Goal: Use online tool/utility: Utilize a website feature to perform a specific function

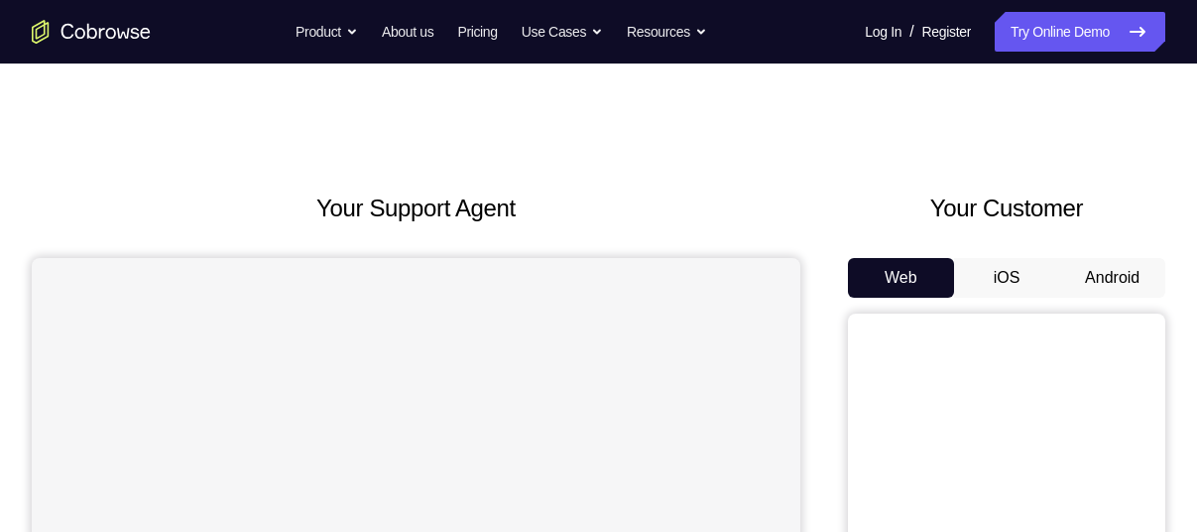
click at [1082, 275] on button "Android" at bounding box center [1112, 278] width 106 height 40
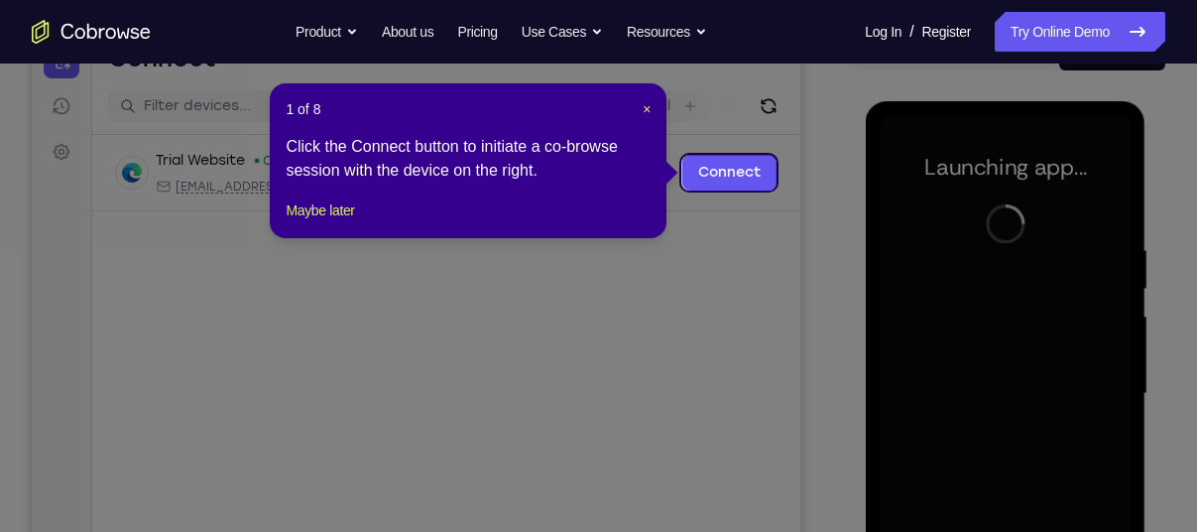
scroll to position [226, 0]
click at [649, 114] on span "×" at bounding box center [647, 110] width 8 height 16
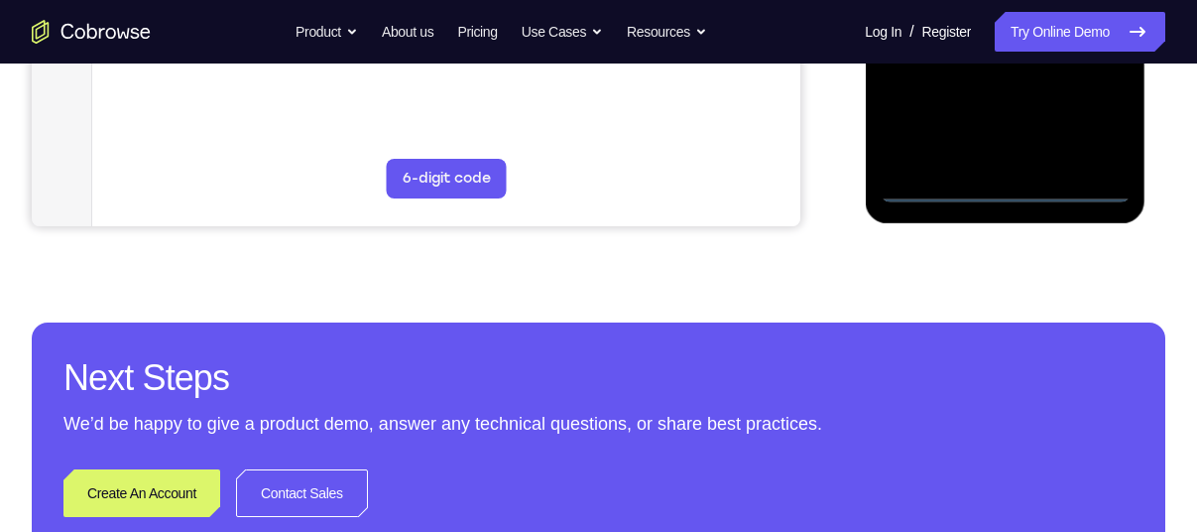
scroll to position [698, 0]
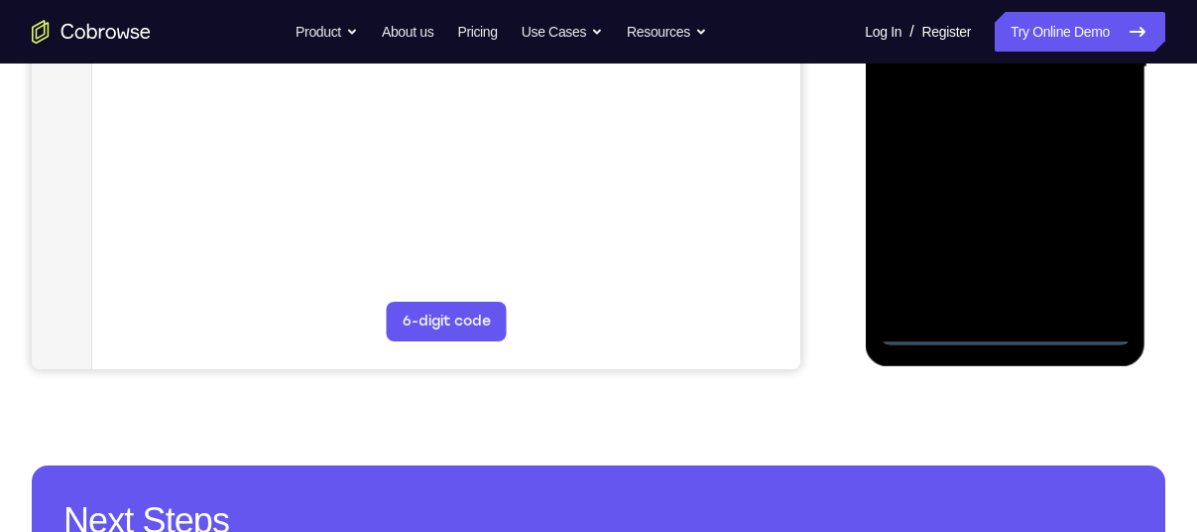
click at [1108, 250] on div at bounding box center [1005, 67] width 250 height 555
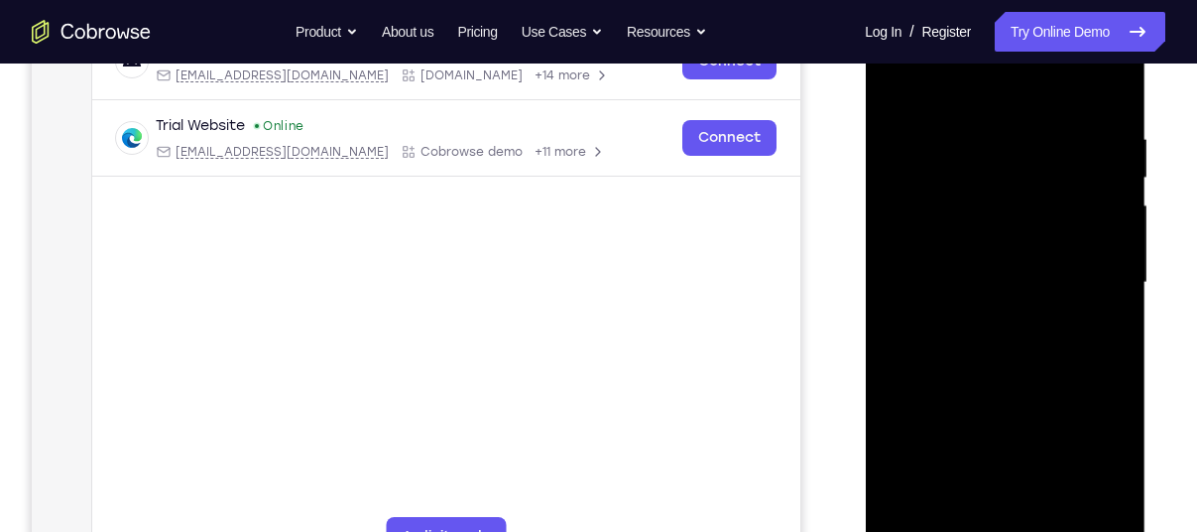
scroll to position [337, 0]
click at [948, 100] on div at bounding box center [1005, 283] width 250 height 555
click at [1089, 271] on div at bounding box center [1005, 283] width 250 height 555
click at [977, 316] on div at bounding box center [1005, 283] width 250 height 555
click at [948, 263] on div at bounding box center [1005, 283] width 250 height 555
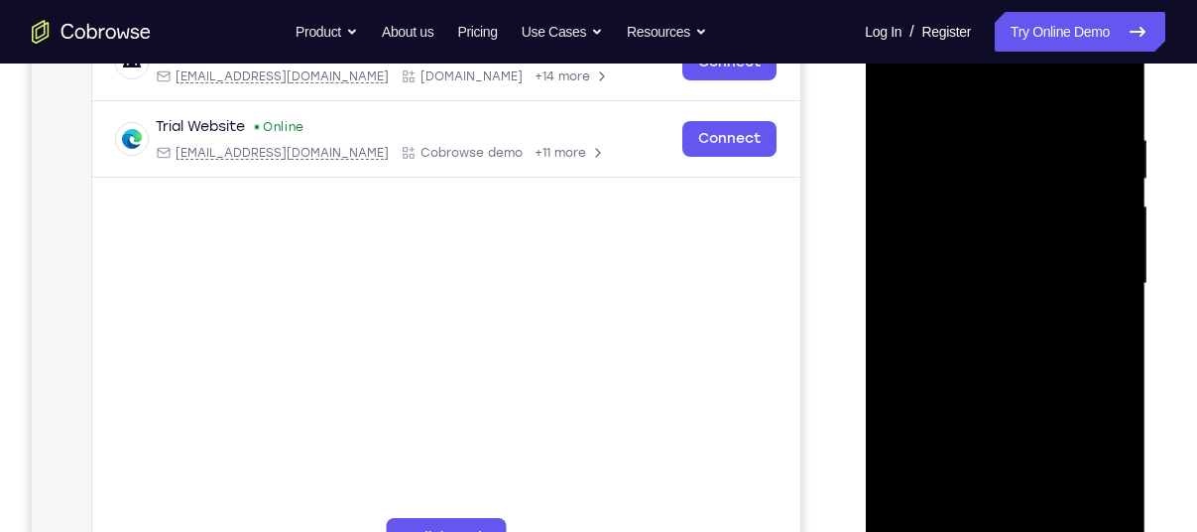
click at [953, 243] on div at bounding box center [1005, 283] width 250 height 555
click at [974, 284] on div at bounding box center [1005, 283] width 250 height 555
click at [1000, 356] on div at bounding box center [1005, 283] width 250 height 555
click at [1091, 81] on div at bounding box center [1005, 283] width 250 height 555
click at [1014, 332] on div at bounding box center [1005, 283] width 250 height 555
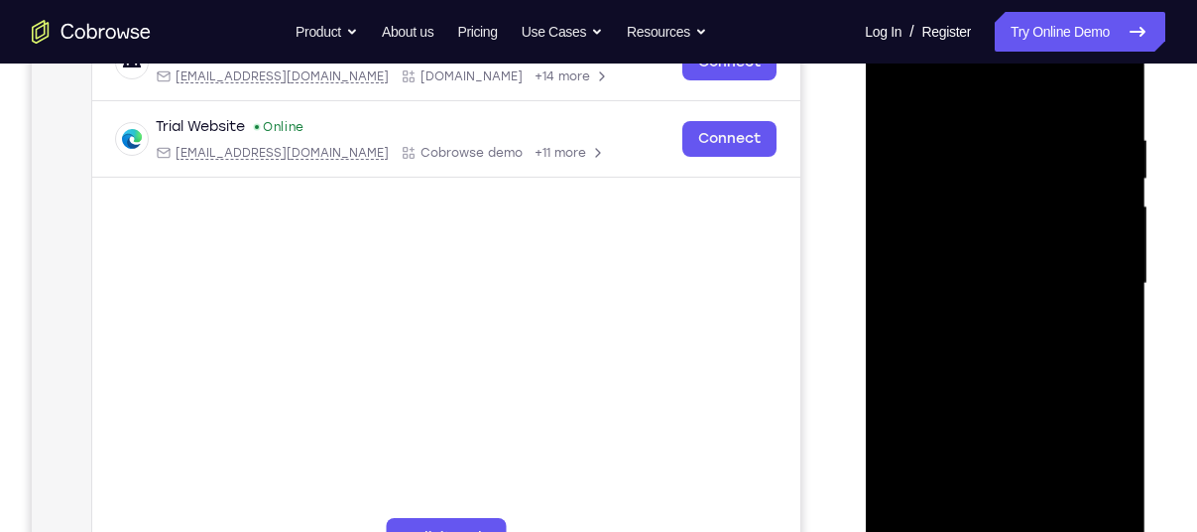
click at [1048, 511] on div at bounding box center [1005, 283] width 250 height 555
click at [1017, 357] on div at bounding box center [1005, 283] width 250 height 555
click at [1096, 316] on div at bounding box center [1005, 283] width 250 height 555
click at [1040, 273] on div at bounding box center [1005, 283] width 250 height 555
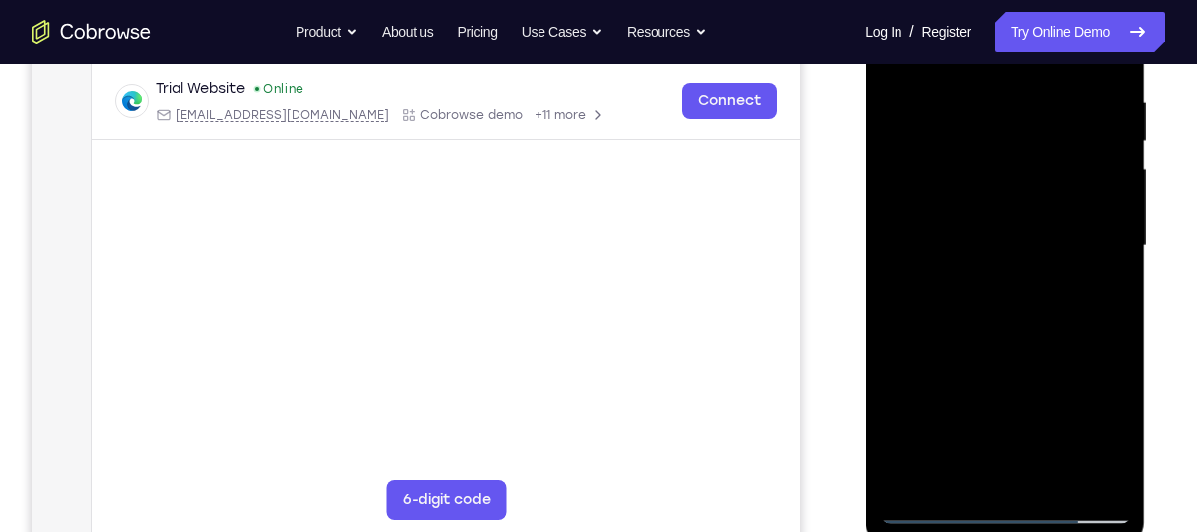
scroll to position [377, 0]
click at [933, 510] on div at bounding box center [1005, 243] width 250 height 555
click at [983, 283] on div at bounding box center [1005, 243] width 250 height 555
click at [979, 463] on div at bounding box center [1005, 243] width 250 height 555
click at [973, 257] on div at bounding box center [1005, 243] width 250 height 555
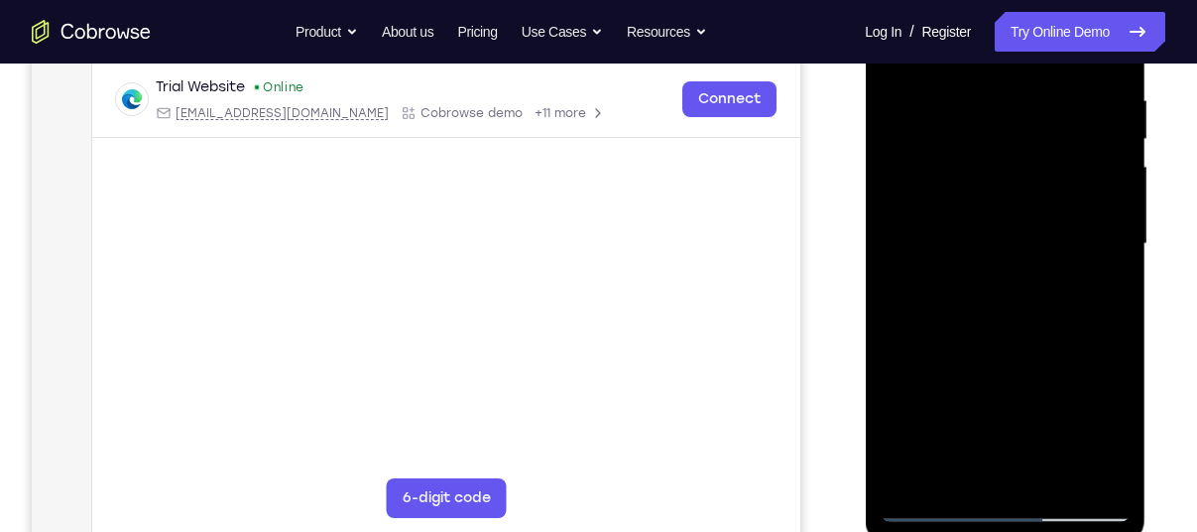
click at [1054, 428] on div at bounding box center [1005, 243] width 250 height 555
click at [943, 257] on div at bounding box center [1005, 243] width 250 height 555
click at [1074, 418] on div at bounding box center [1005, 243] width 250 height 555
click at [938, 291] on div at bounding box center [1005, 243] width 250 height 555
click at [941, 289] on div at bounding box center [1005, 243] width 250 height 555
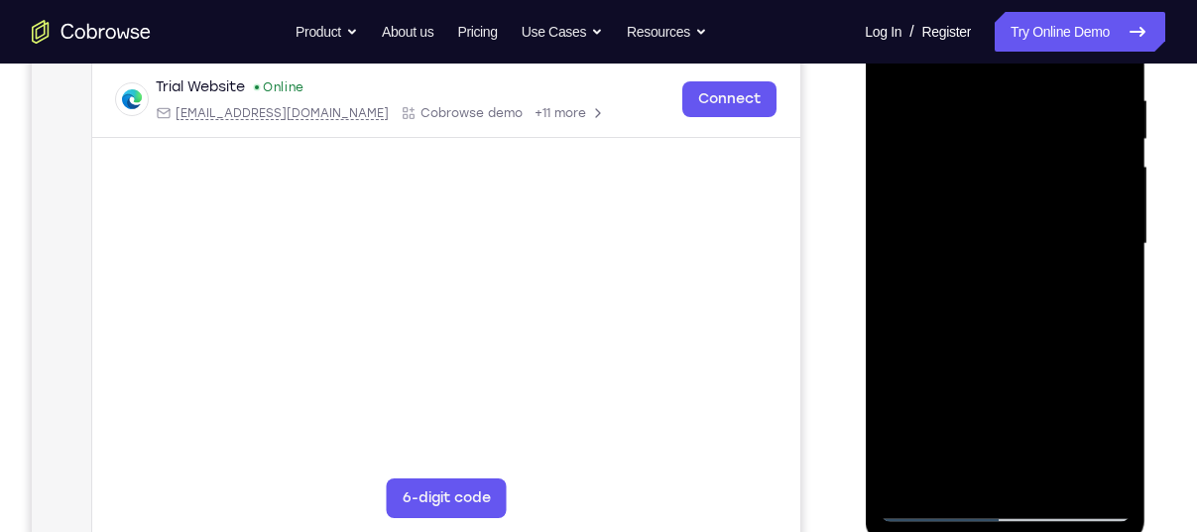
click at [1106, 433] on div at bounding box center [1005, 243] width 250 height 555
click at [1102, 291] on div at bounding box center [1005, 243] width 250 height 555
click at [925, 515] on div at bounding box center [1005, 243] width 250 height 555
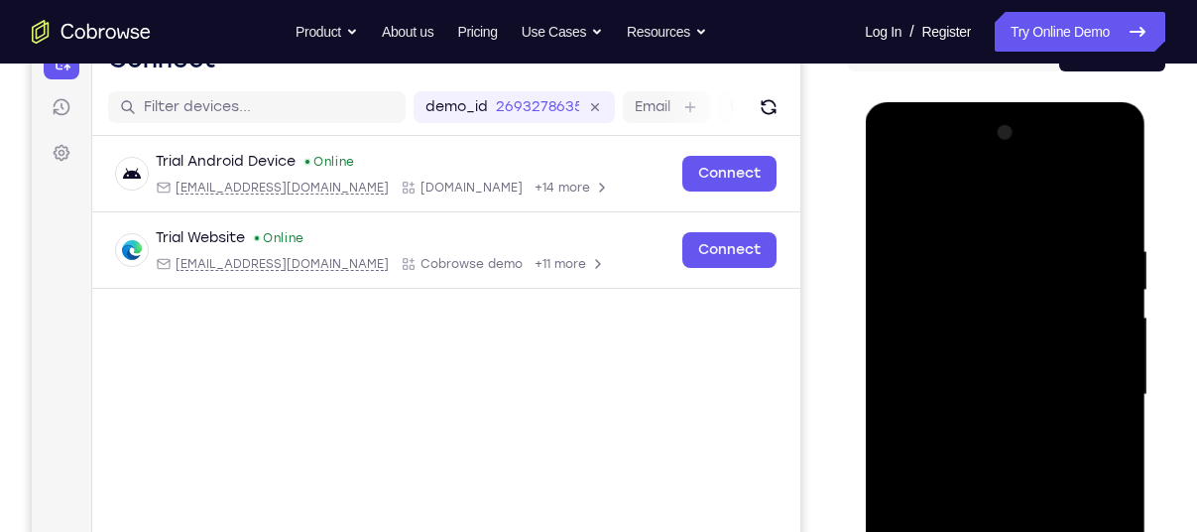
scroll to position [219, 0]
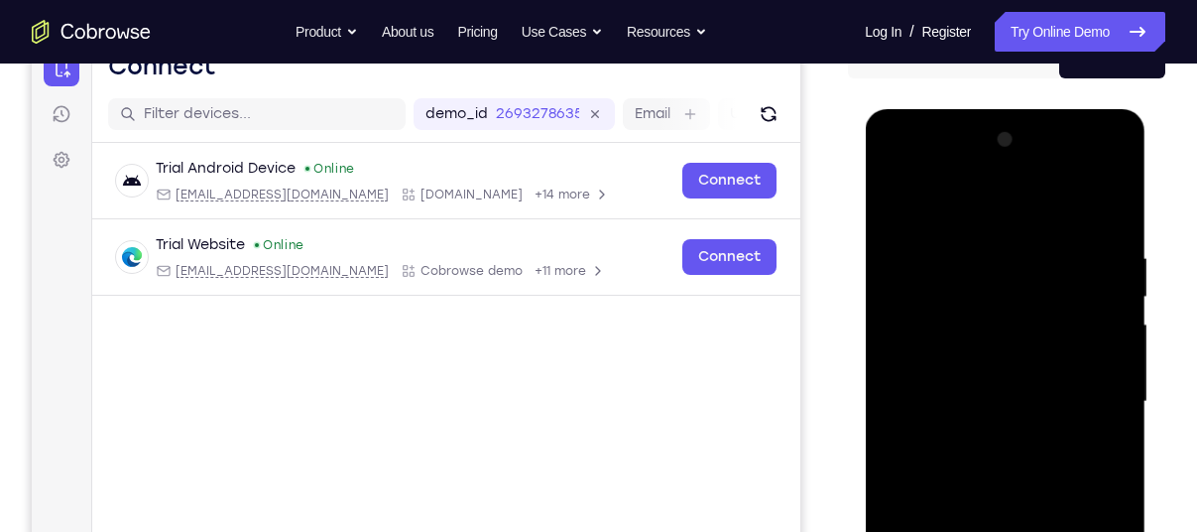
click at [898, 199] on div at bounding box center [1005, 401] width 250 height 555
click at [968, 385] on div at bounding box center [1005, 401] width 250 height 555
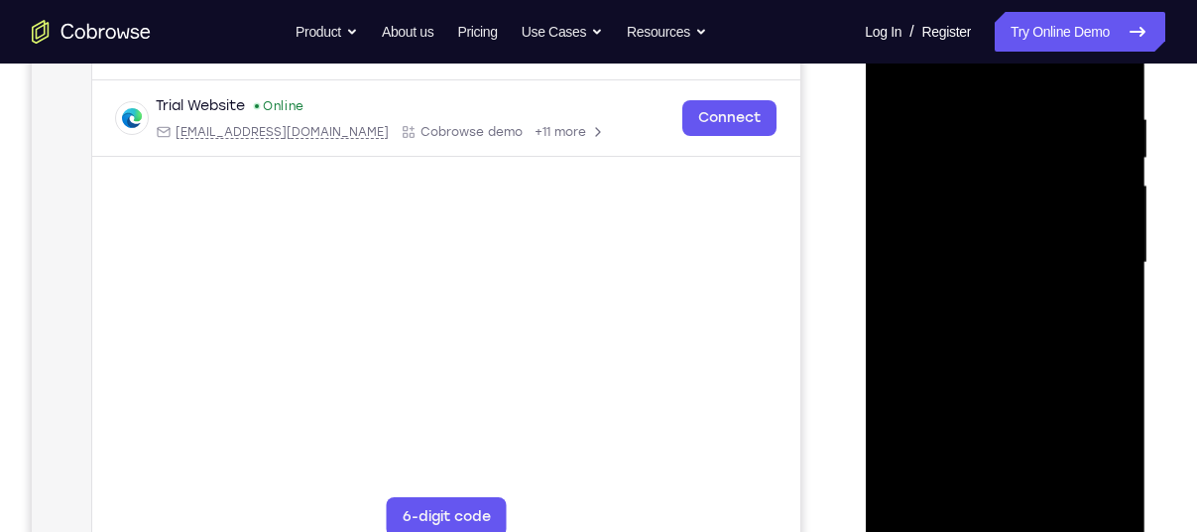
scroll to position [360, 0]
click at [960, 486] on div at bounding box center [1005, 260] width 250 height 555
click at [1098, 308] on div at bounding box center [1005, 260] width 250 height 555
click at [930, 528] on div at bounding box center [1005, 260] width 250 height 555
drag, startPoint x: 65, startPoint y: 559, endPoint x: 835, endPoint y: 380, distance: 790.1
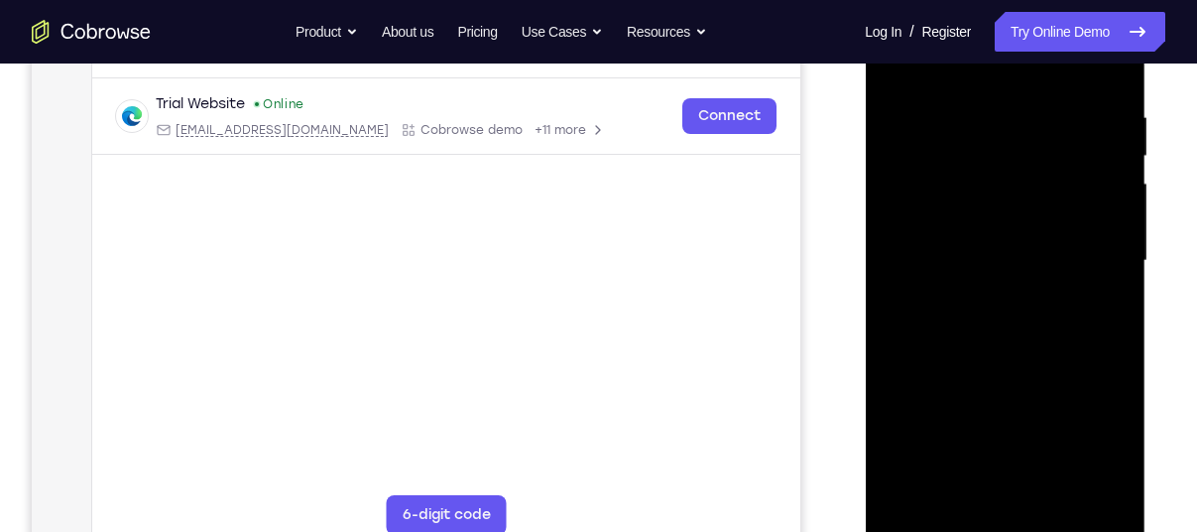
click at [835, 380] on div "Your Support Agent Your Customer Web iOS Android" at bounding box center [598, 196] width 1133 height 733
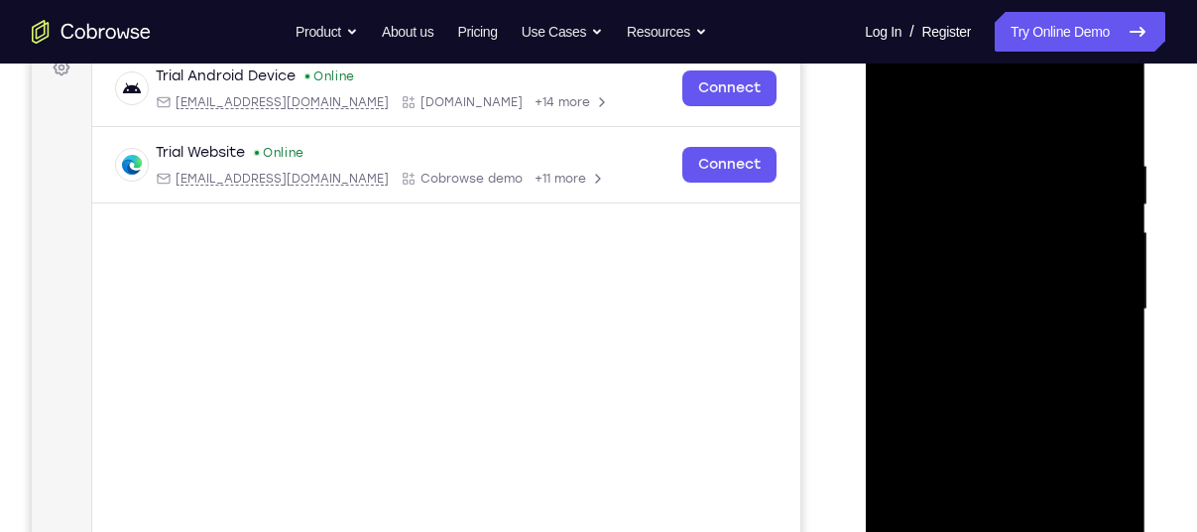
scroll to position [302, 0]
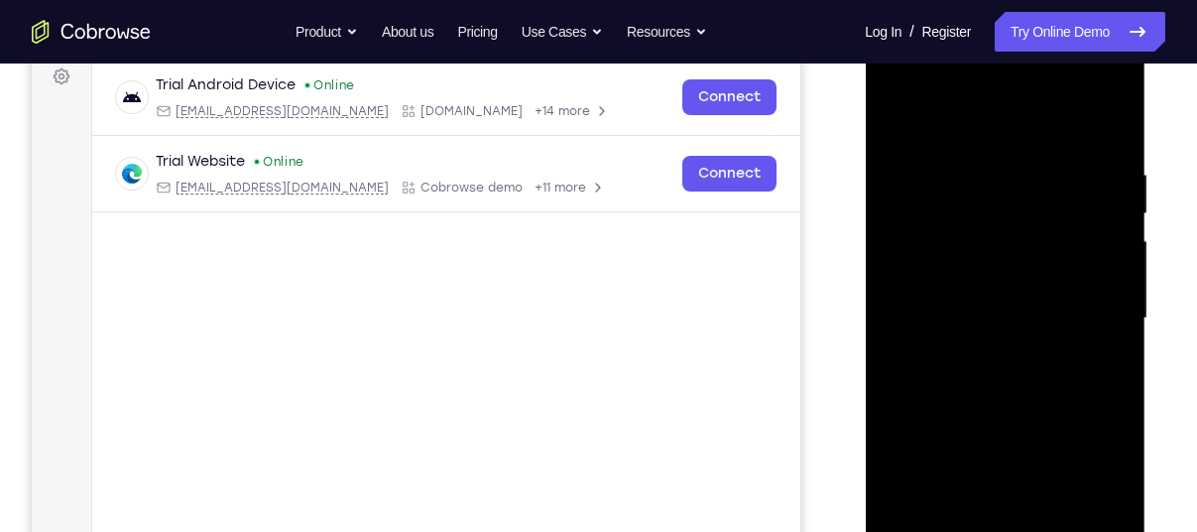
click at [901, 117] on div at bounding box center [1005, 318] width 250 height 555
click at [970, 171] on div at bounding box center [1005, 318] width 250 height 555
click at [944, 115] on div at bounding box center [1005, 318] width 250 height 555
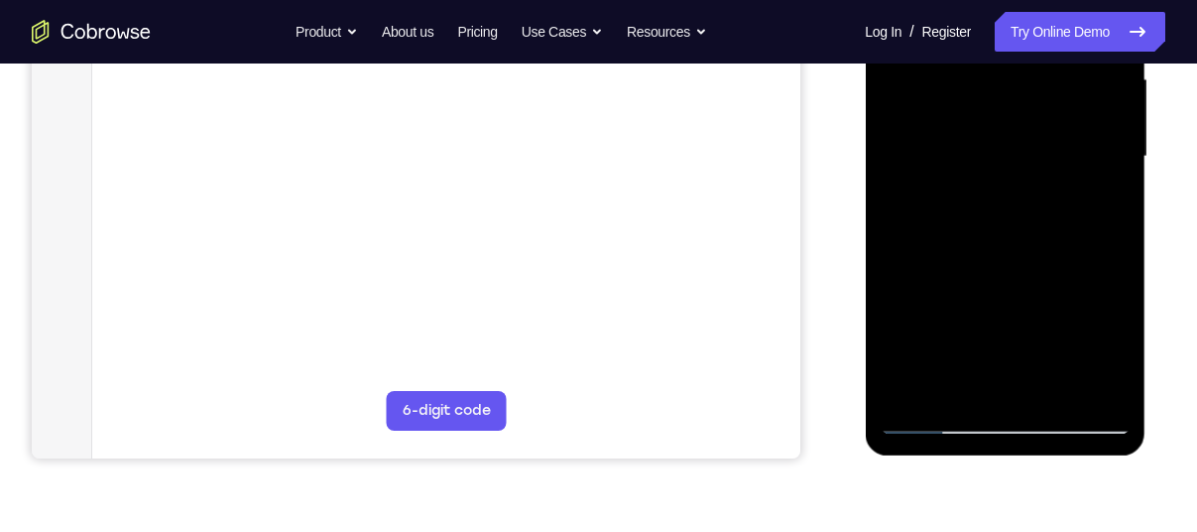
scroll to position [452, 0]
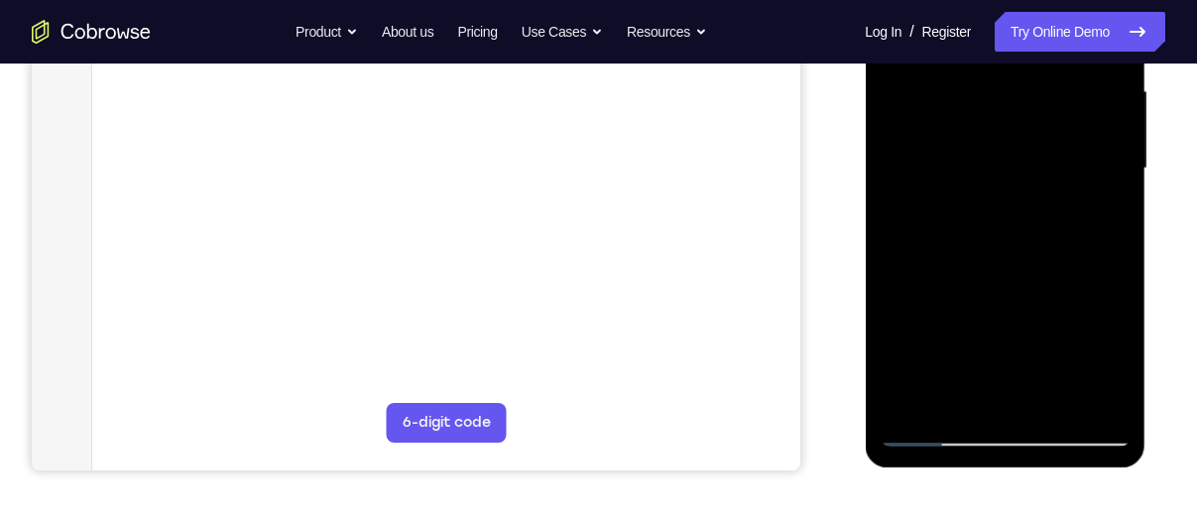
click at [929, 425] on div at bounding box center [1005, 168] width 250 height 555
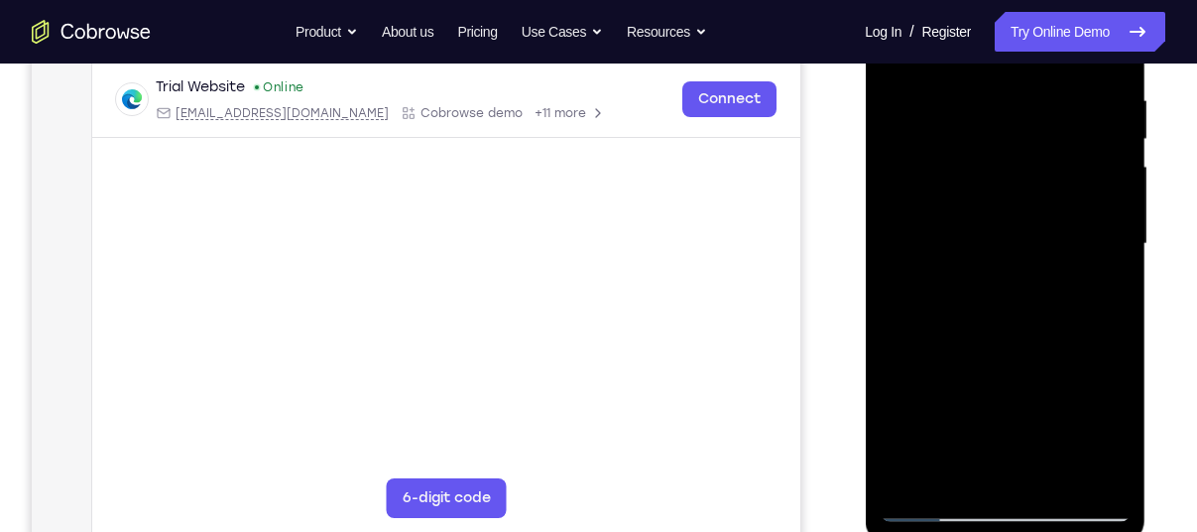
scroll to position [375, 0]
click at [1083, 473] on div at bounding box center [1005, 245] width 250 height 555
click at [925, 503] on div at bounding box center [1005, 245] width 250 height 555
click at [980, 84] on div at bounding box center [1005, 245] width 250 height 555
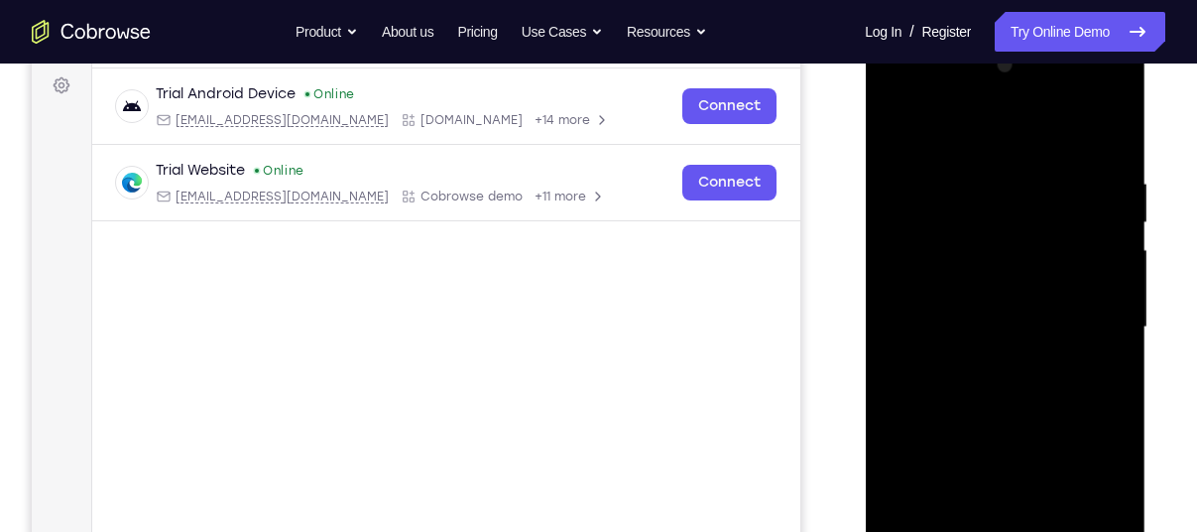
scroll to position [272, 0]
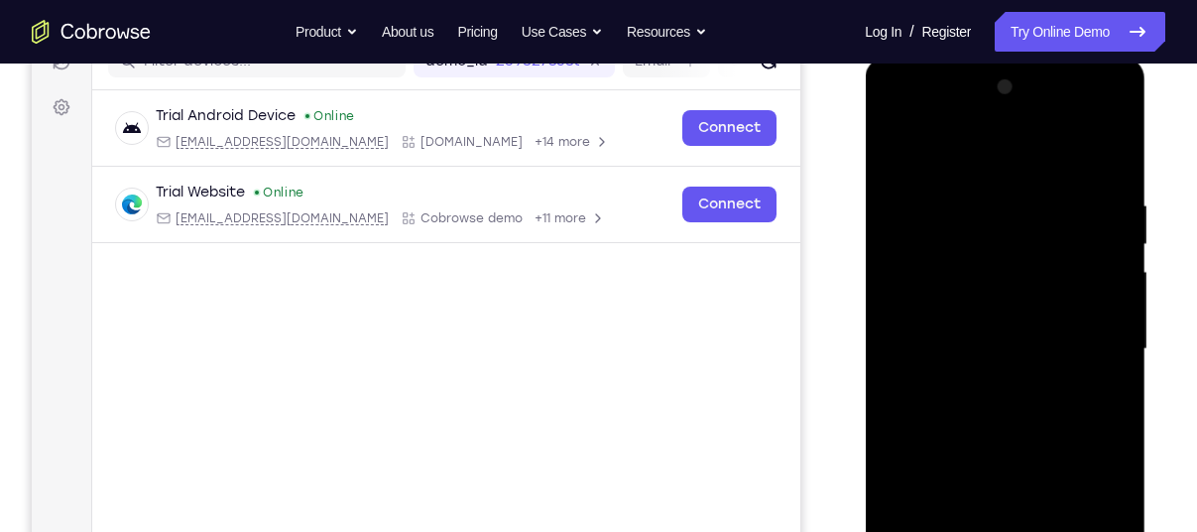
click at [1107, 156] on div at bounding box center [1005, 348] width 250 height 555
click at [1117, 149] on div at bounding box center [1005, 348] width 250 height 555
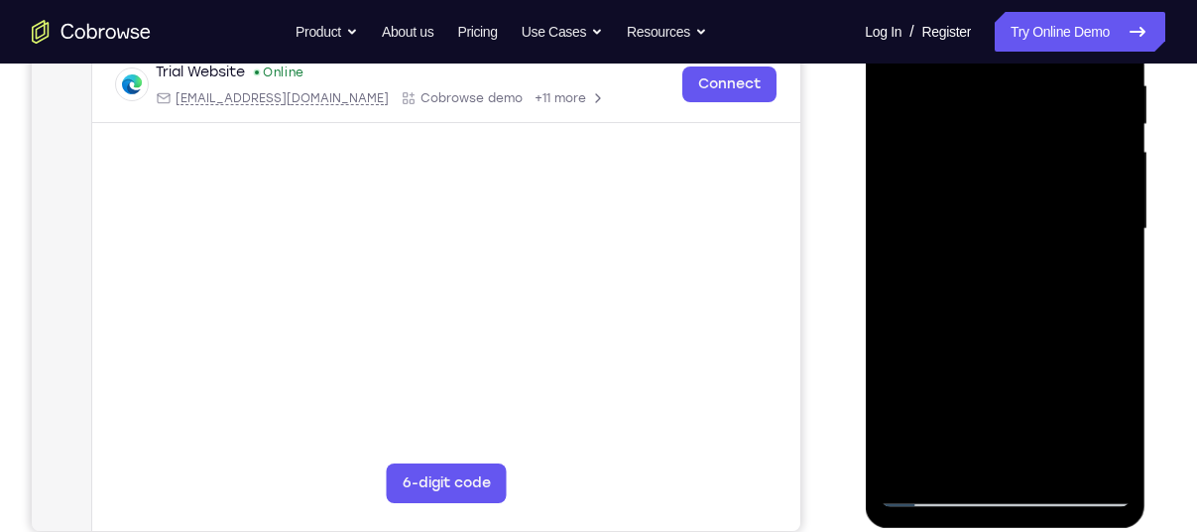
scroll to position [402, 0]
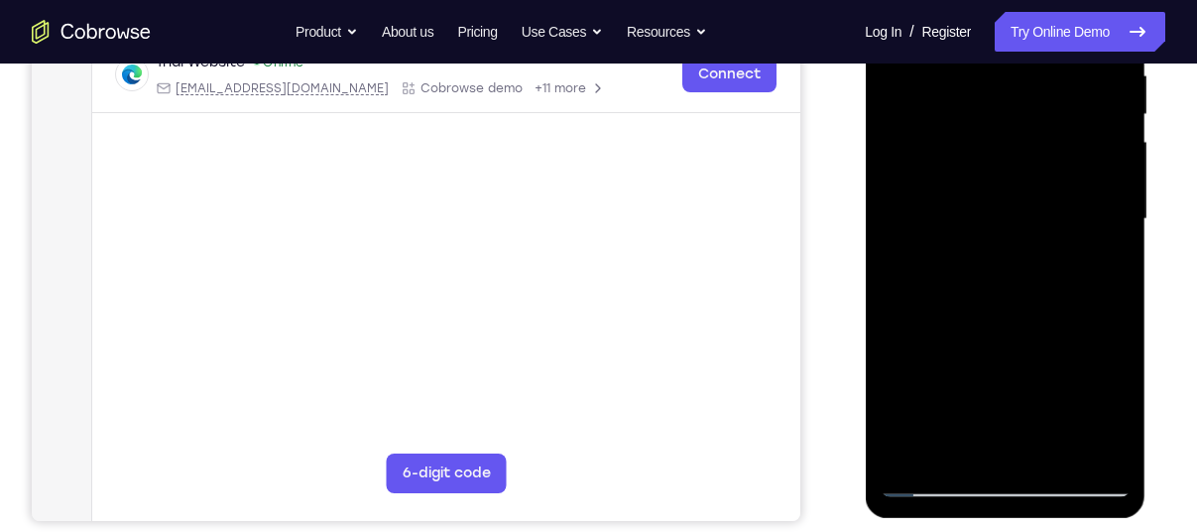
click at [915, 454] on div at bounding box center [1005, 218] width 250 height 555
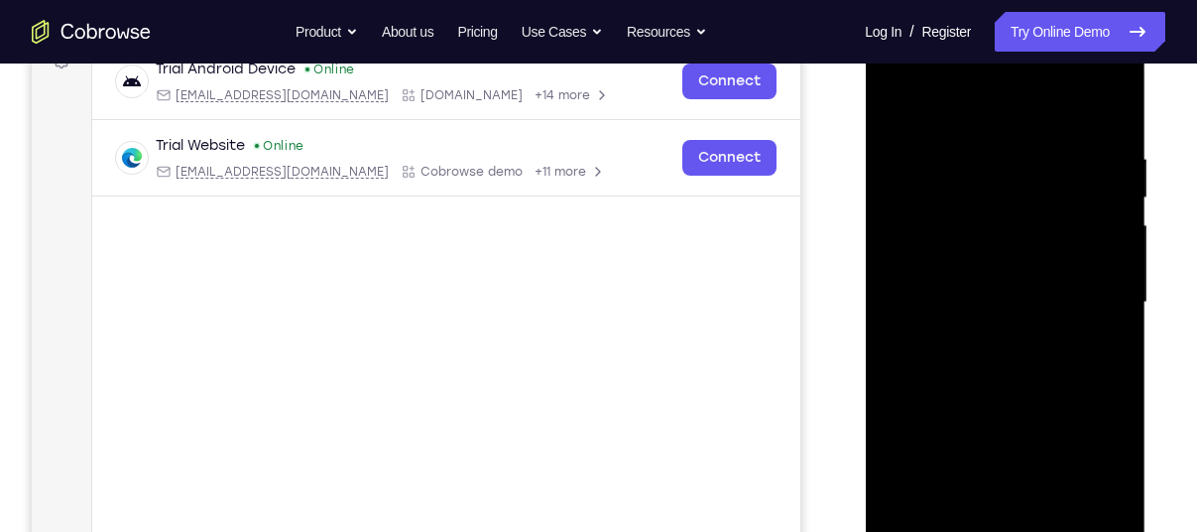
scroll to position [314, 0]
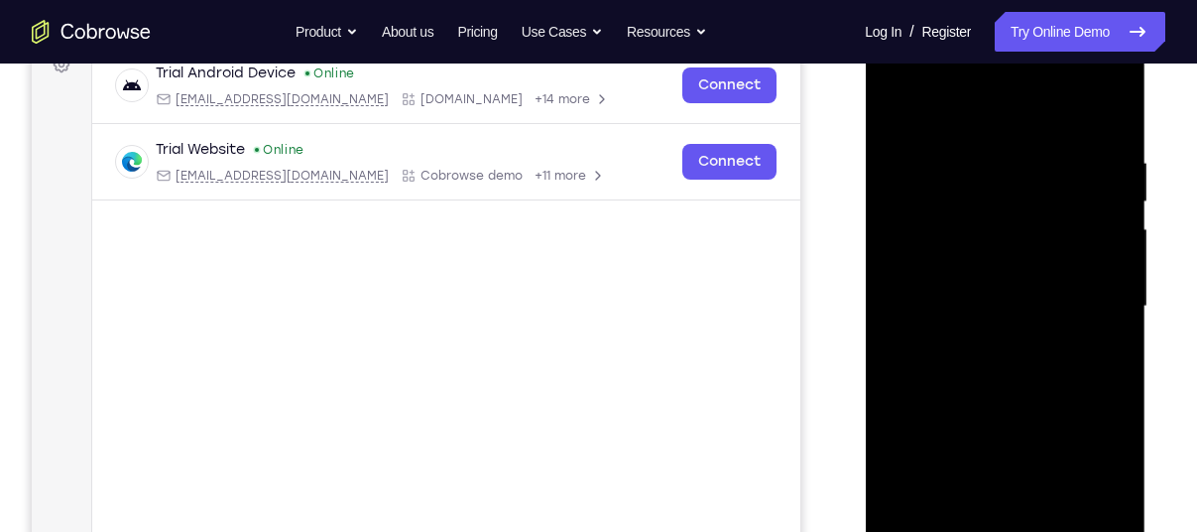
click at [969, 167] on div at bounding box center [1005, 306] width 250 height 555
click at [937, 95] on div at bounding box center [1005, 306] width 250 height 555
click at [937, 106] on div at bounding box center [1005, 306] width 250 height 555
click at [1007, 173] on div at bounding box center [1005, 306] width 250 height 555
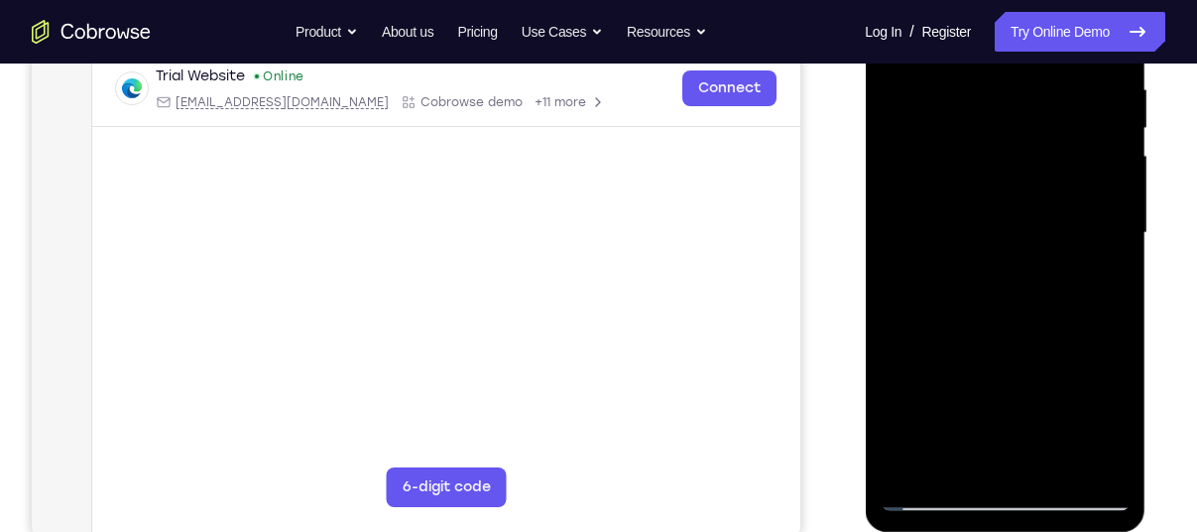
scroll to position [389, 0]
click at [1080, 164] on div at bounding box center [1005, 231] width 250 height 555
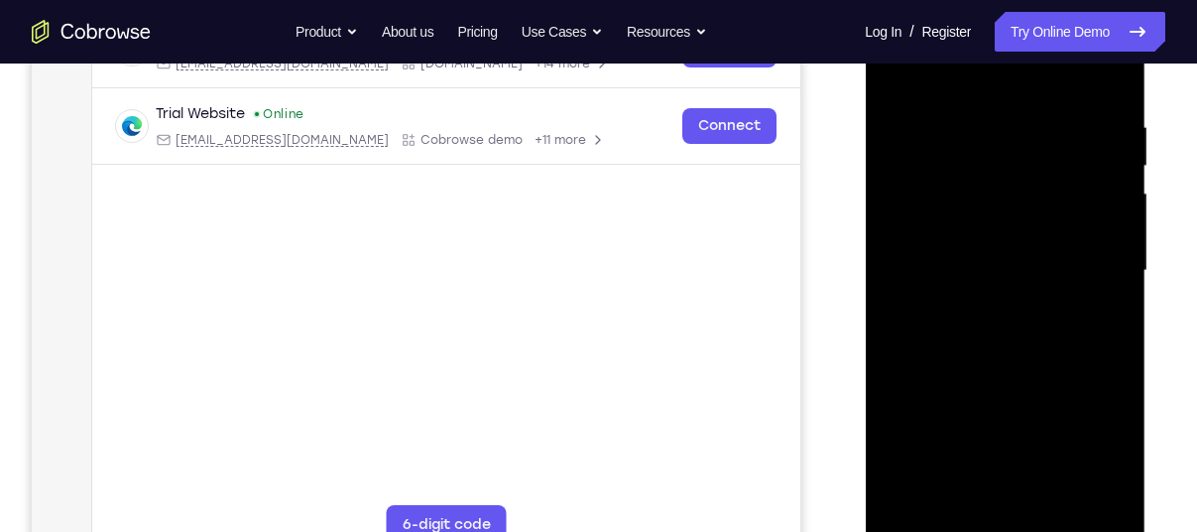
scroll to position [349, 0]
click at [1005, 132] on div at bounding box center [1005, 271] width 250 height 555
click at [1058, 203] on div at bounding box center [1005, 271] width 250 height 555
click at [907, 248] on div at bounding box center [1005, 271] width 250 height 555
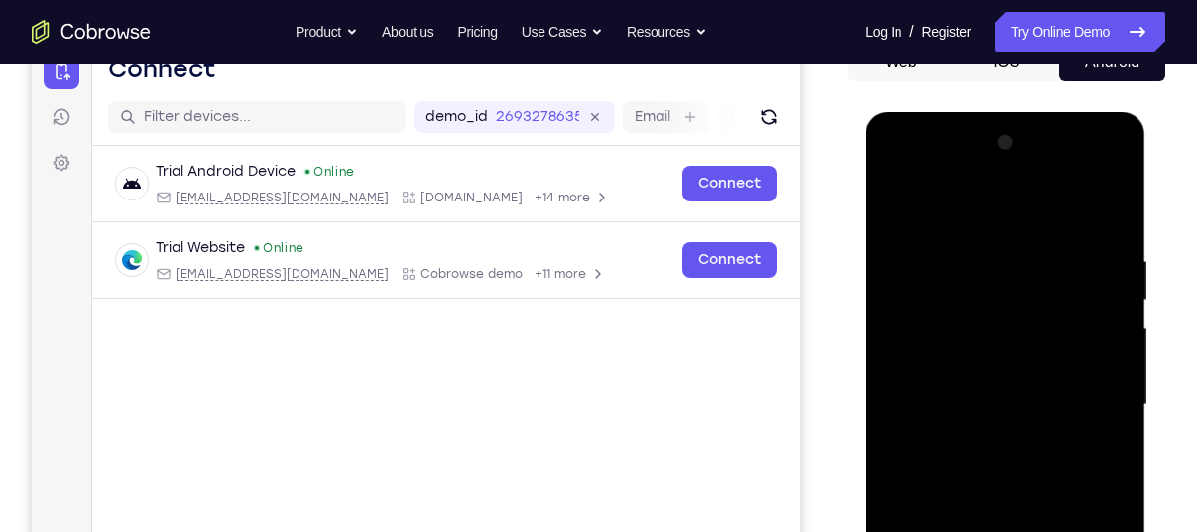
scroll to position [224, 0]
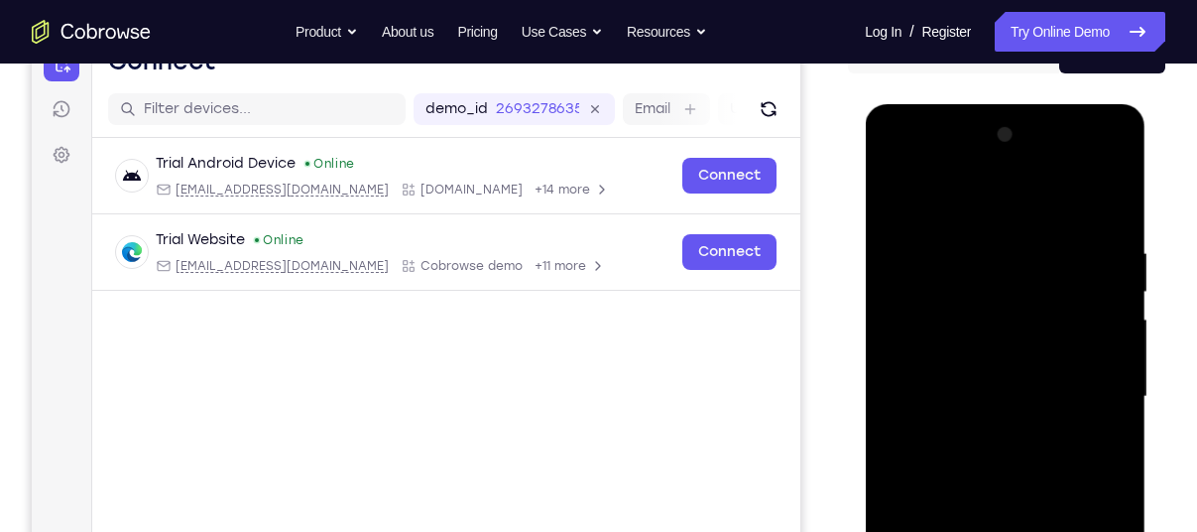
click at [1050, 248] on div at bounding box center [1005, 396] width 250 height 555
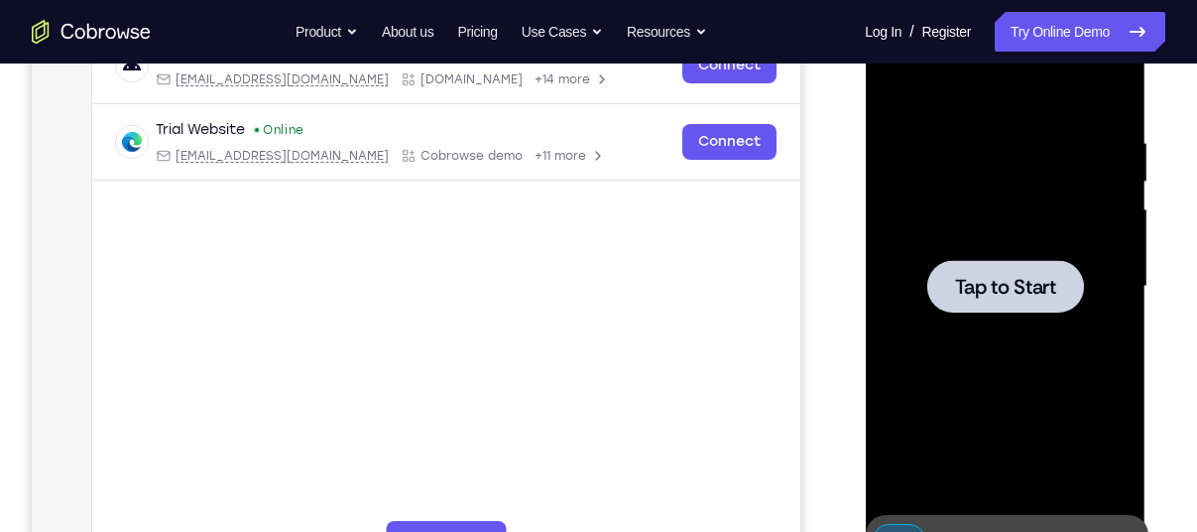
scroll to position [336, 0]
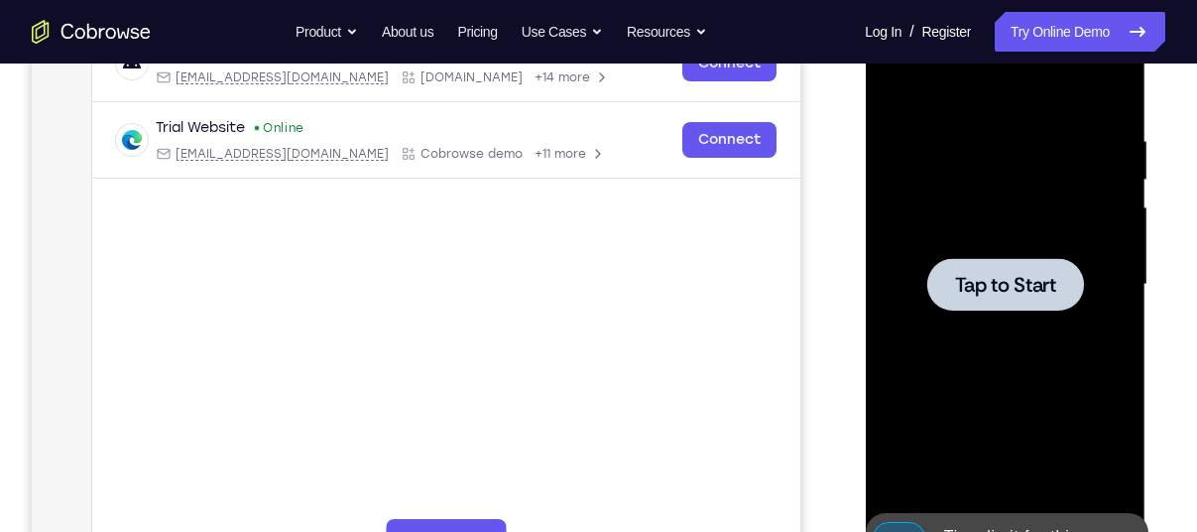
click at [1016, 279] on span "Tap to Start" at bounding box center [1004, 285] width 101 height 20
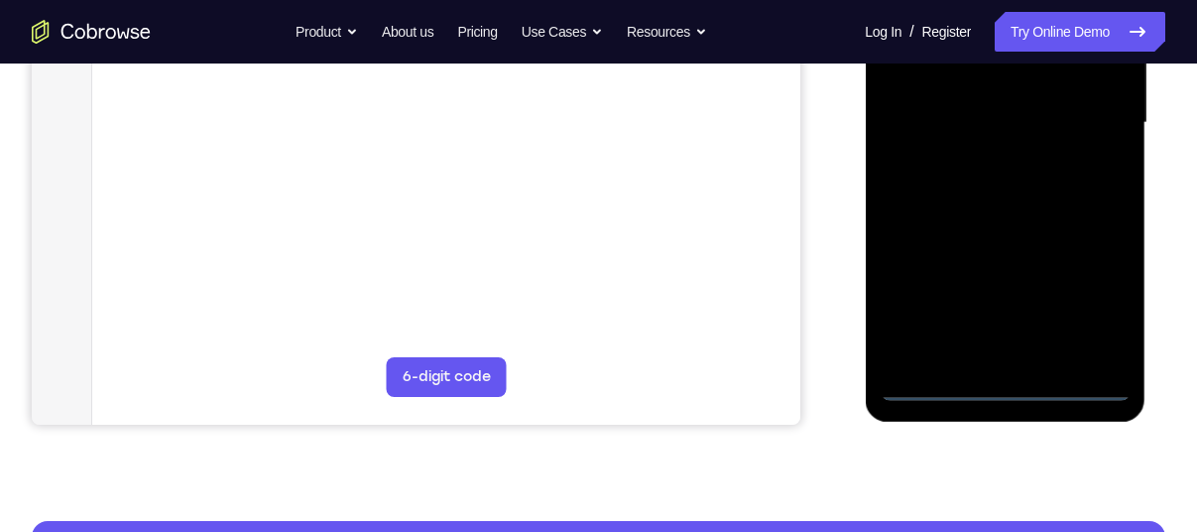
scroll to position [505, 0]
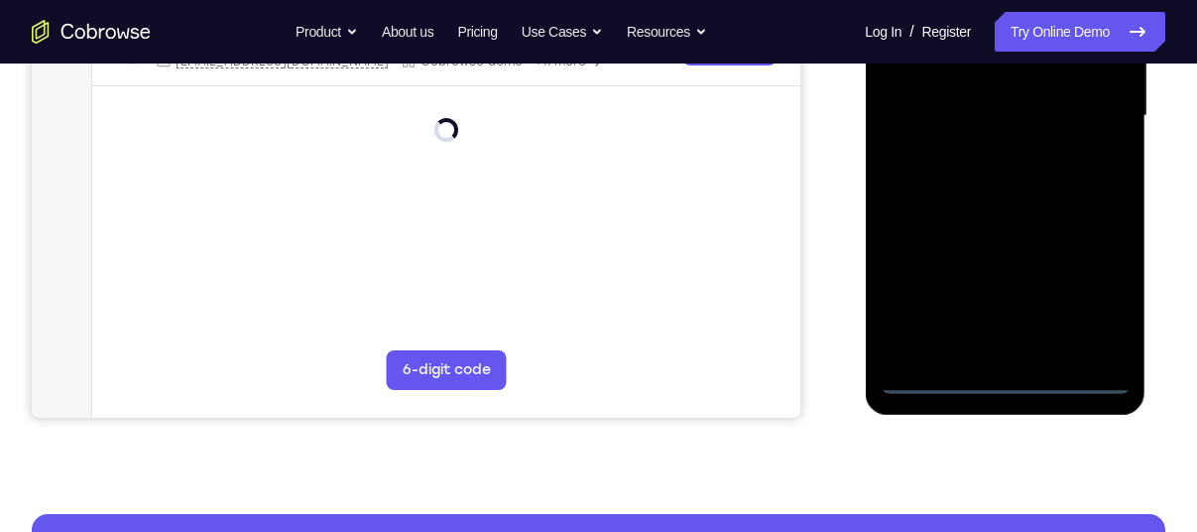
click at [998, 384] on div at bounding box center [1005, 115] width 250 height 555
click at [1084, 290] on div at bounding box center [1005, 115] width 250 height 555
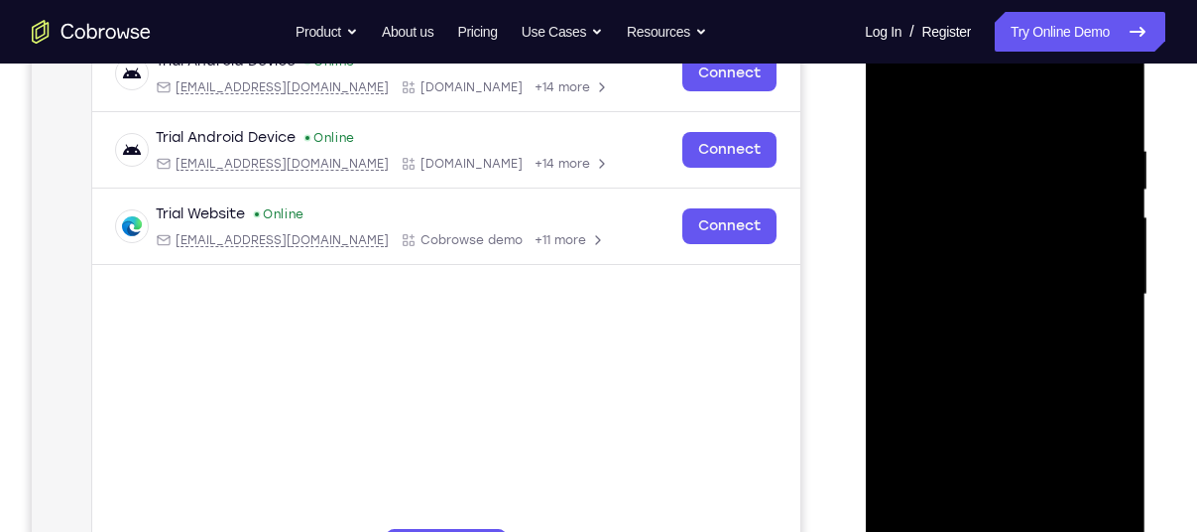
scroll to position [325, 0]
click at [932, 112] on div at bounding box center [1005, 295] width 250 height 555
click at [920, 233] on div at bounding box center [1005, 295] width 250 height 555
click at [935, 277] on div at bounding box center [1005, 295] width 250 height 555
click at [935, 269] on div at bounding box center [1005, 295] width 250 height 555
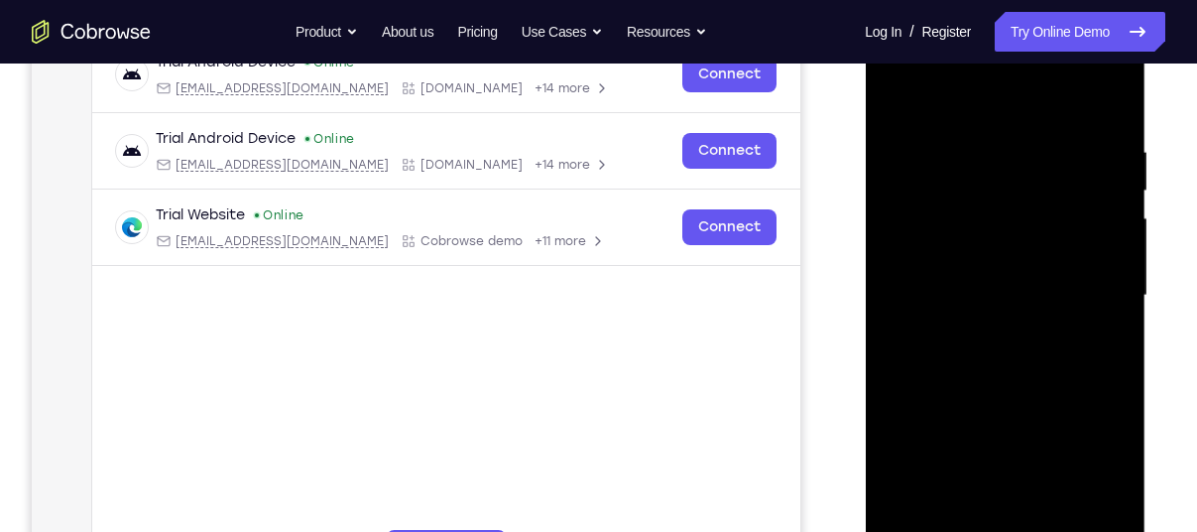
click at [943, 308] on div at bounding box center [1005, 295] width 250 height 555
click at [1086, 88] on div at bounding box center [1005, 295] width 250 height 555
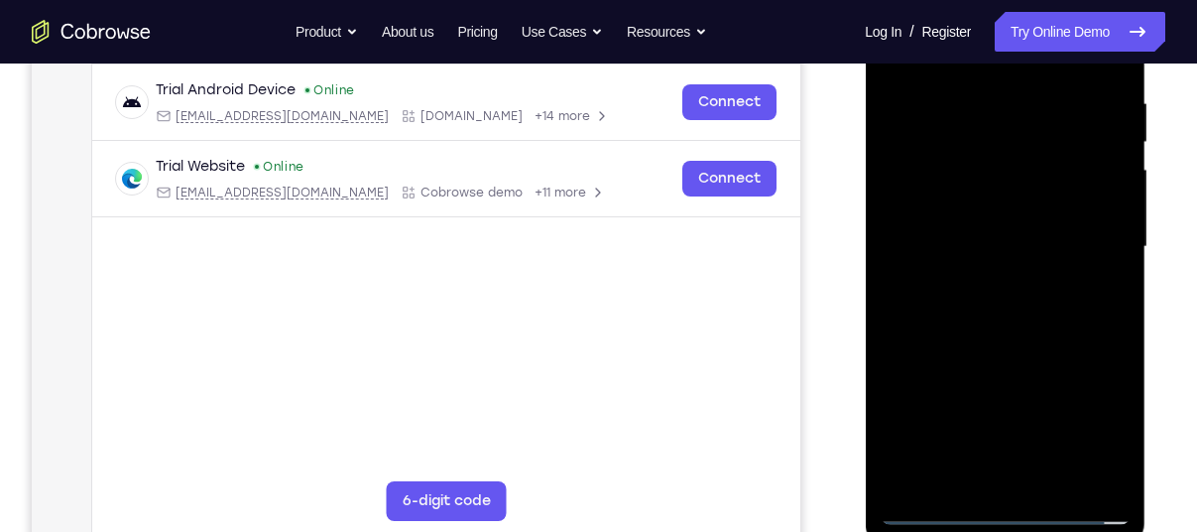
scroll to position [375, 0]
click at [952, 471] on div at bounding box center [1005, 245] width 250 height 555
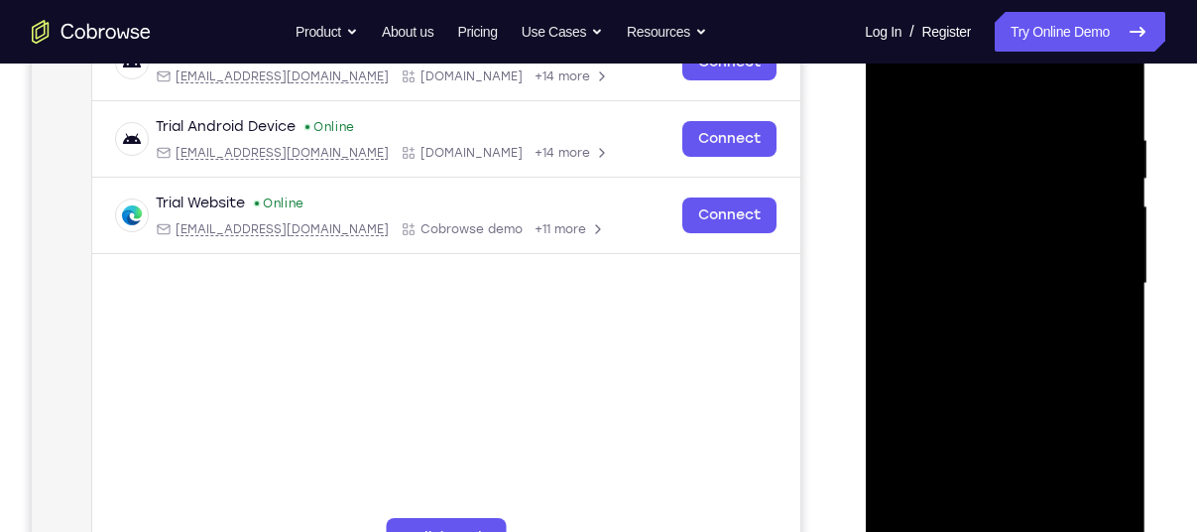
scroll to position [328, 0]
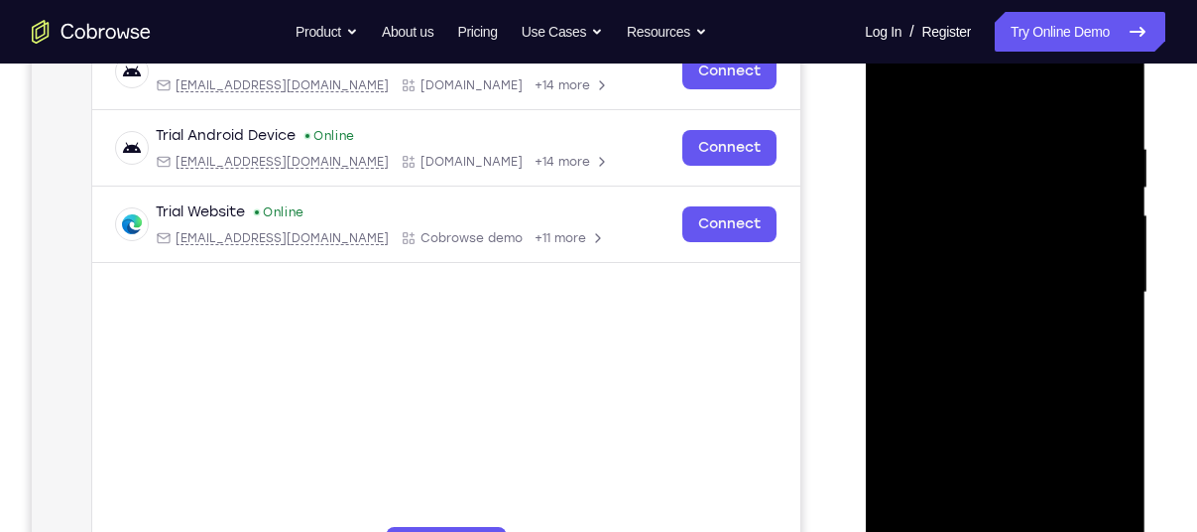
click at [938, 118] on div at bounding box center [1005, 292] width 250 height 555
click at [957, 211] on div at bounding box center [1005, 292] width 250 height 555
click at [897, 181] on div at bounding box center [1005, 292] width 250 height 555
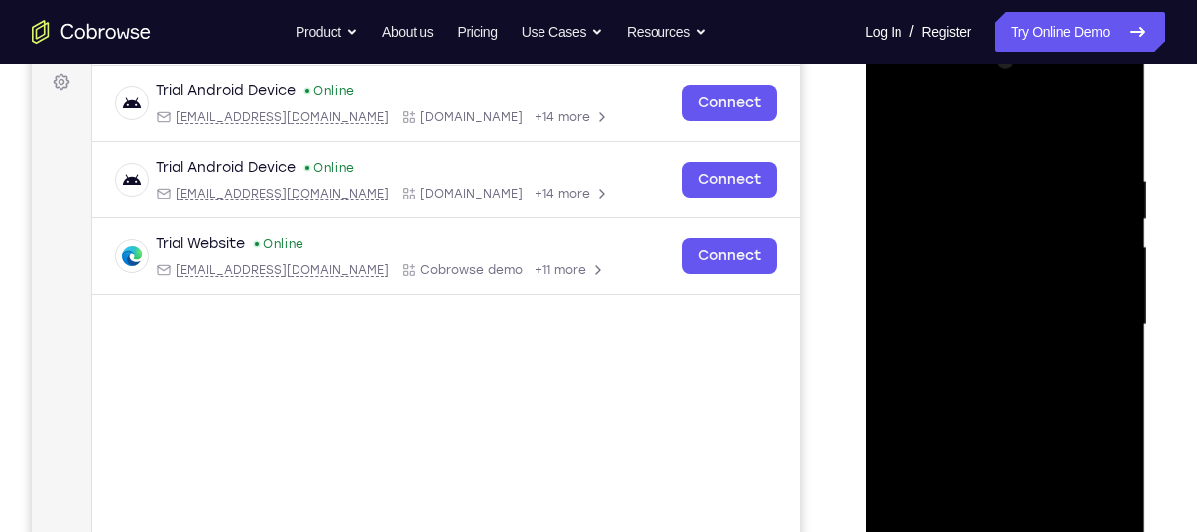
click at [1127, 120] on div at bounding box center [1005, 324] width 250 height 555
click at [991, 297] on div at bounding box center [1005, 324] width 250 height 555
click at [899, 295] on div at bounding box center [1005, 324] width 250 height 555
click at [1111, 127] on div at bounding box center [1005, 324] width 250 height 555
click at [985, 297] on div at bounding box center [1005, 324] width 250 height 555
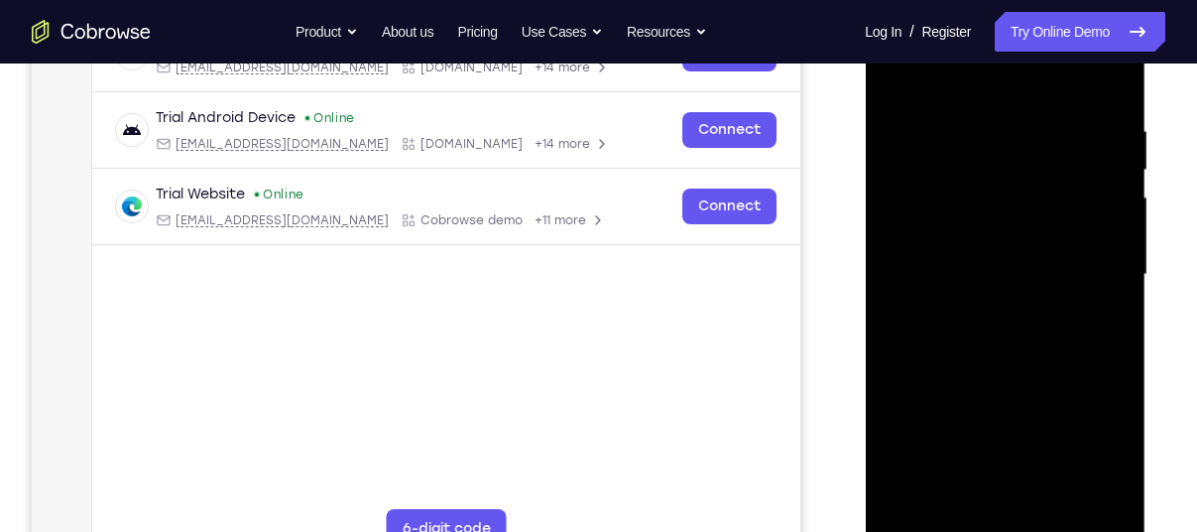
scroll to position [347, 0]
click at [1035, 358] on div at bounding box center [1005, 273] width 250 height 555
click at [981, 152] on div at bounding box center [1005, 273] width 250 height 555
click at [957, 501] on div at bounding box center [1005, 273] width 250 height 555
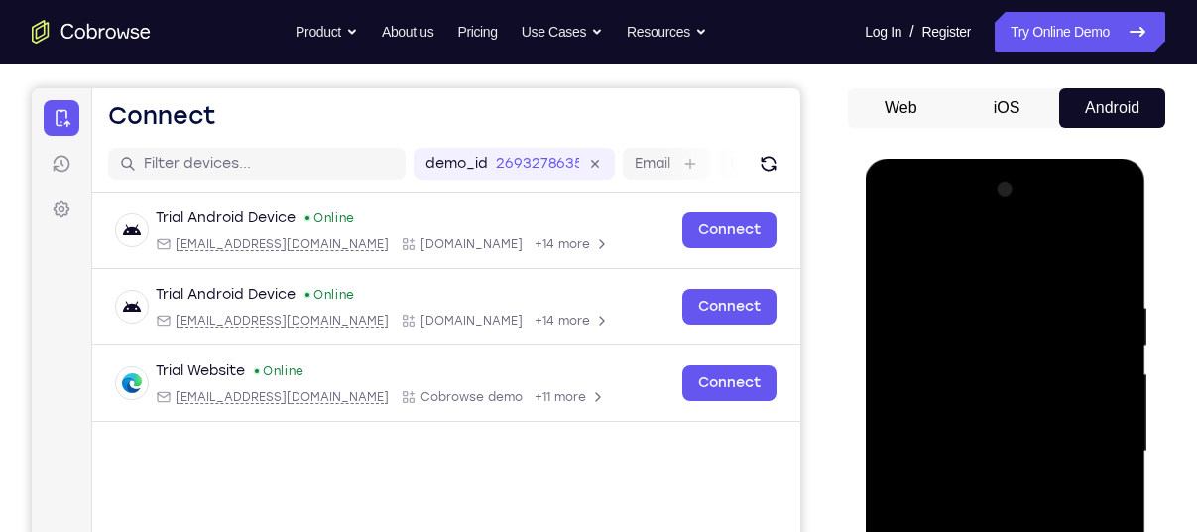
scroll to position [149, 0]
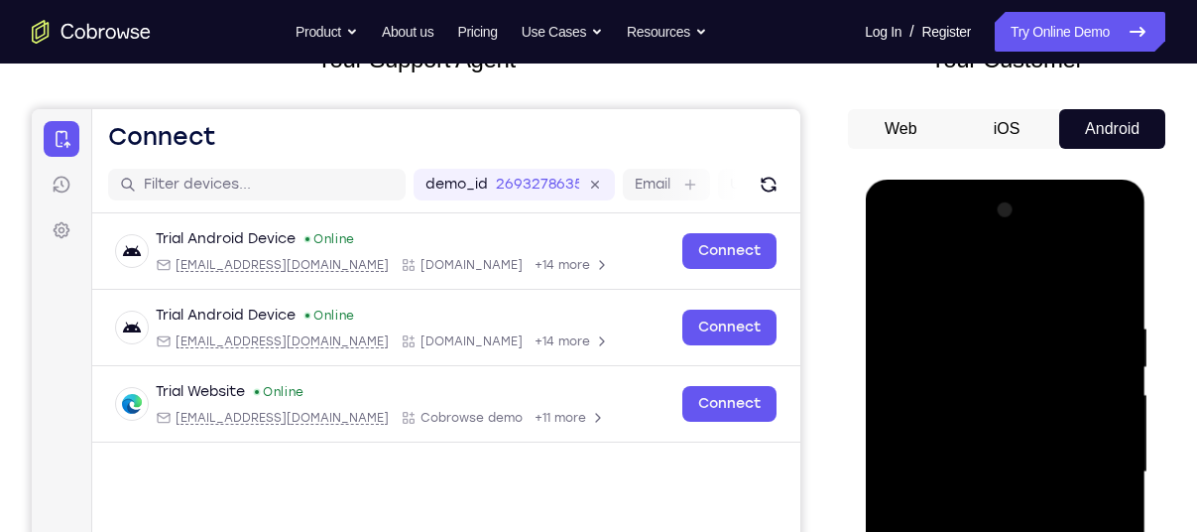
click at [1110, 241] on div at bounding box center [1005, 471] width 250 height 555
click at [953, 286] on div at bounding box center [1005, 471] width 250 height 555
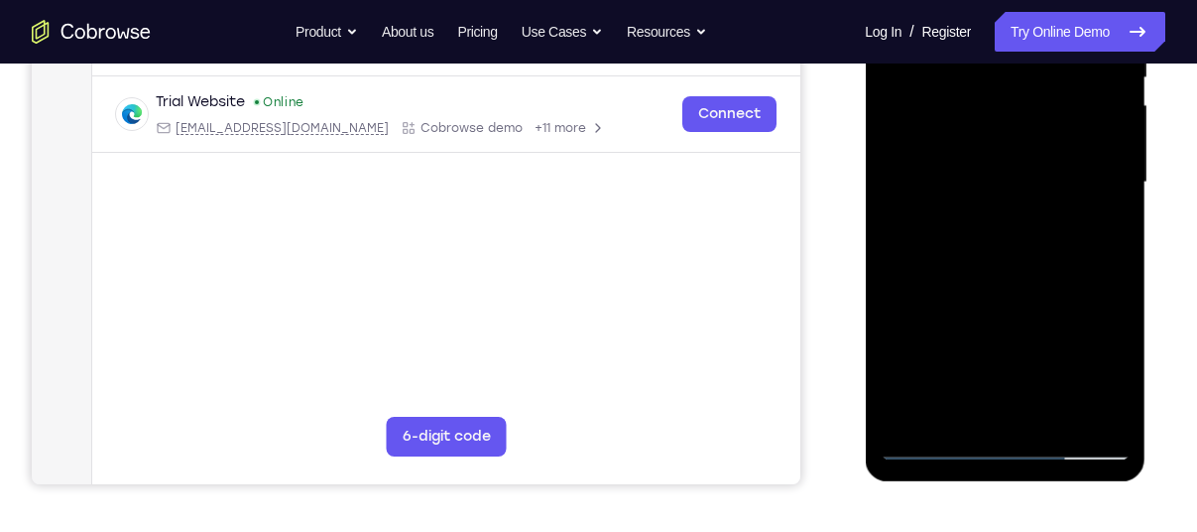
scroll to position [451, 0]
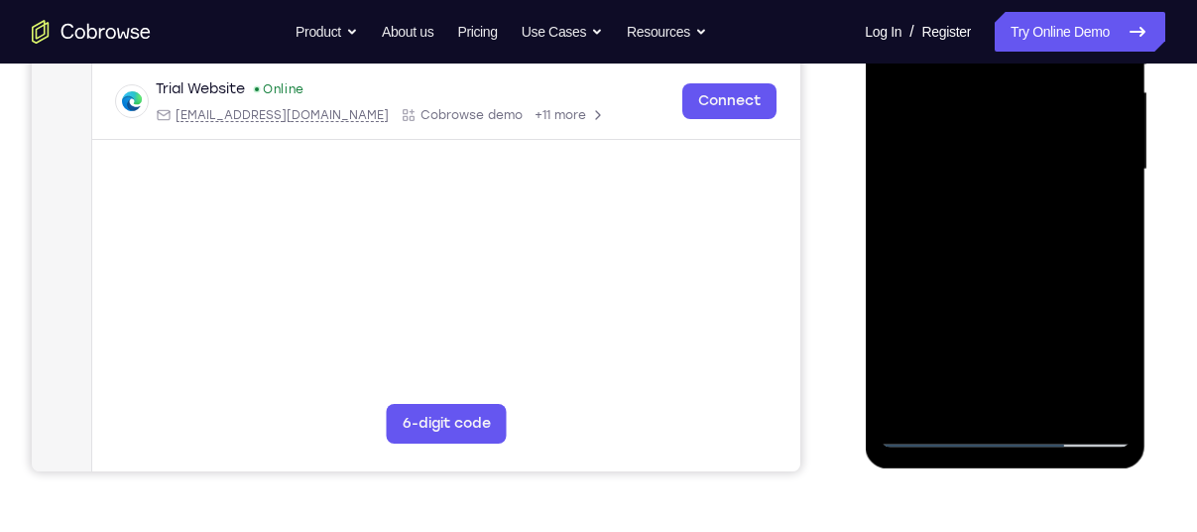
click at [1092, 405] on div at bounding box center [1005, 169] width 250 height 555
click at [930, 428] on div at bounding box center [1005, 169] width 250 height 555
click at [951, 392] on div at bounding box center [1005, 169] width 250 height 555
click at [990, 133] on div at bounding box center [1005, 169] width 250 height 555
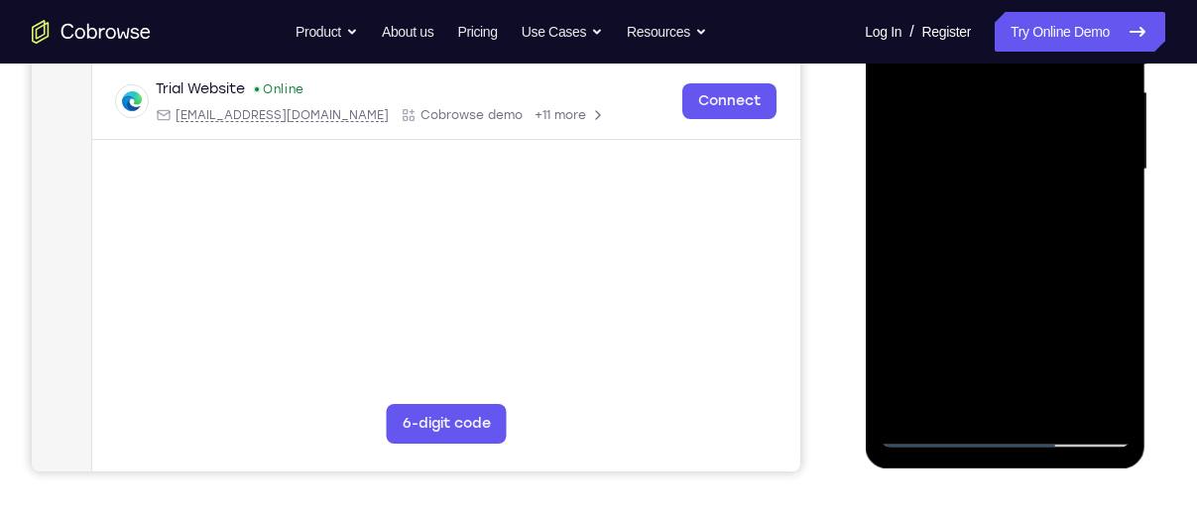
click at [1094, 325] on div at bounding box center [1005, 169] width 250 height 555
click at [1029, 367] on div at bounding box center [1005, 169] width 250 height 555
click at [941, 321] on div at bounding box center [1005, 169] width 250 height 555
click at [907, 323] on div at bounding box center [1005, 169] width 250 height 555
click at [1012, 390] on div at bounding box center [1005, 169] width 250 height 555
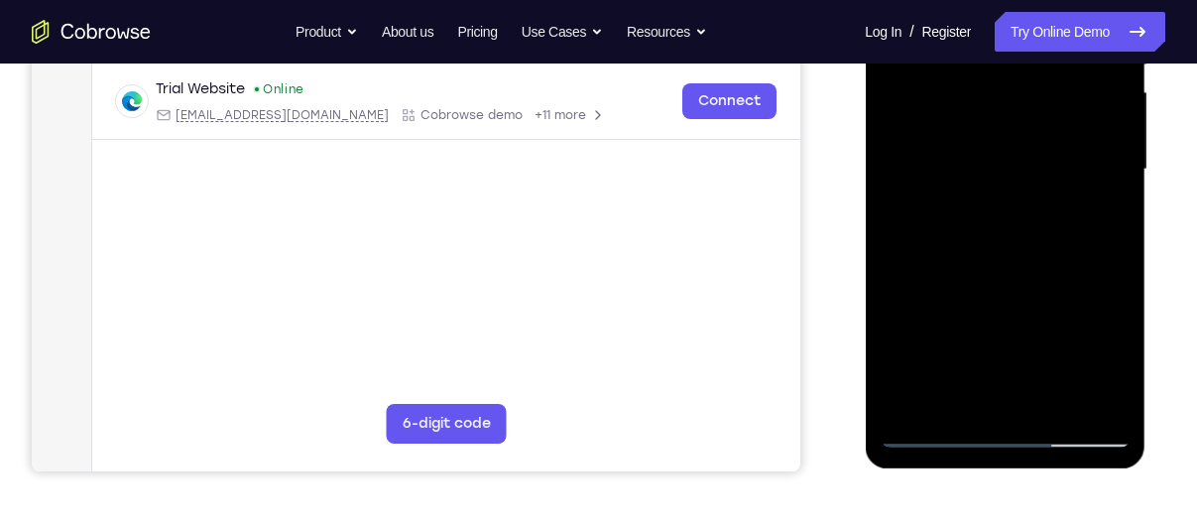
click at [935, 326] on div at bounding box center [1005, 169] width 250 height 555
click at [1022, 294] on div at bounding box center [1005, 169] width 250 height 555
click at [1069, 331] on div at bounding box center [1005, 169] width 250 height 555
click at [1030, 389] on div at bounding box center [1005, 169] width 250 height 555
click at [1092, 329] on div at bounding box center [1005, 169] width 250 height 555
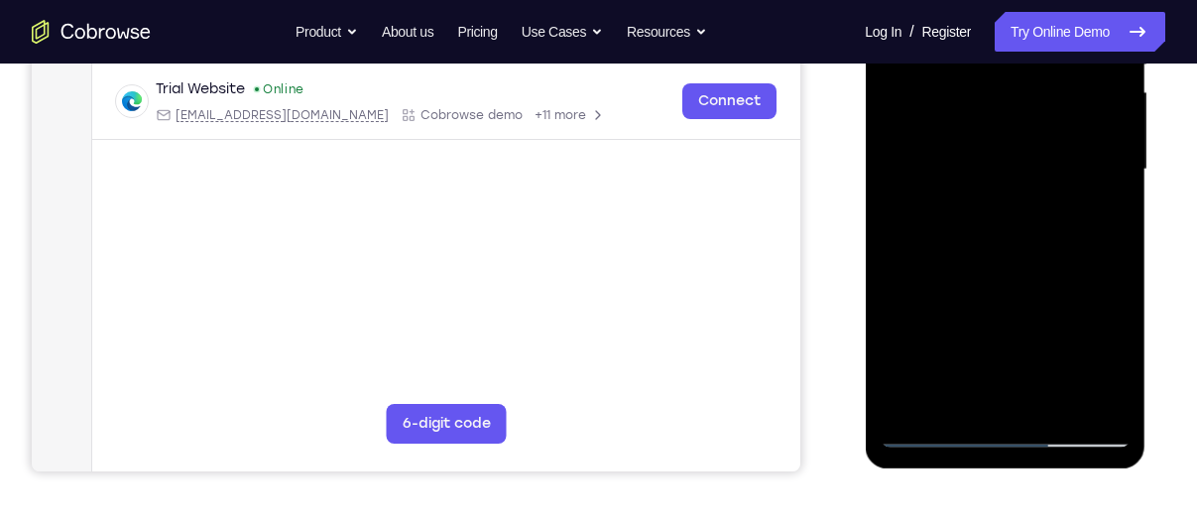
click at [1039, 332] on div at bounding box center [1005, 169] width 250 height 555
click at [1028, 324] on div at bounding box center [1005, 169] width 250 height 555
click at [1018, 400] on div at bounding box center [1005, 169] width 250 height 555
click at [987, 325] on div at bounding box center [1005, 169] width 250 height 555
click at [922, 327] on div at bounding box center [1005, 169] width 250 height 555
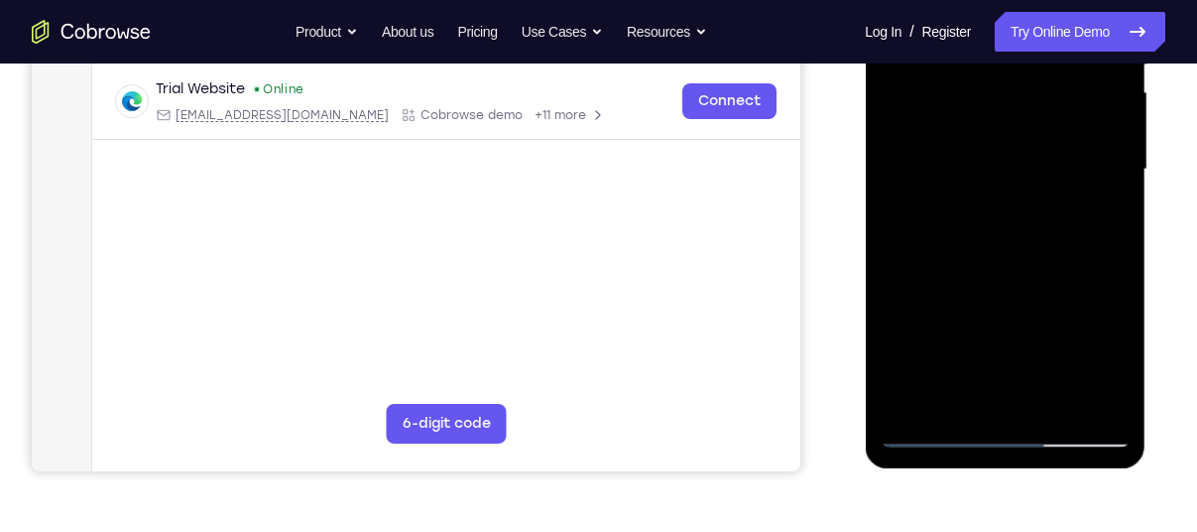
click at [1041, 281] on div at bounding box center [1005, 169] width 250 height 555
click at [1017, 416] on div at bounding box center [1005, 169] width 250 height 555
drag, startPoint x: 1017, startPoint y: 416, endPoint x: 1047, endPoint y: 294, distance: 126.5
click at [1047, 294] on div at bounding box center [1005, 169] width 250 height 555
click at [1118, 357] on div at bounding box center [1005, 169] width 250 height 555
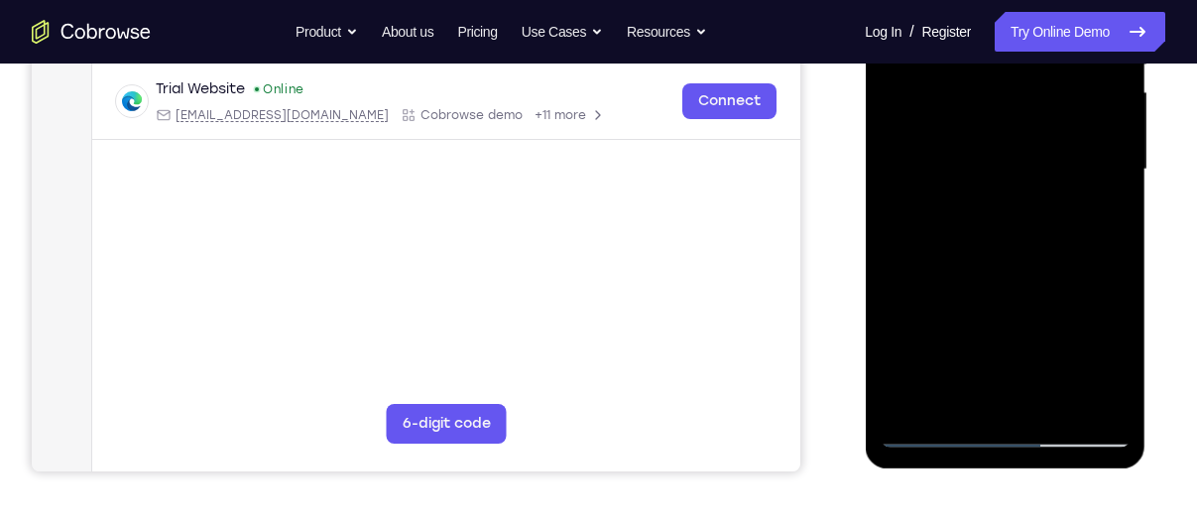
click at [1118, 357] on div at bounding box center [1005, 169] width 250 height 555
click at [917, 327] on div at bounding box center [1005, 169] width 250 height 555
click at [1050, 293] on div at bounding box center [1005, 169] width 250 height 555
click at [1015, 393] on div at bounding box center [1005, 169] width 250 height 555
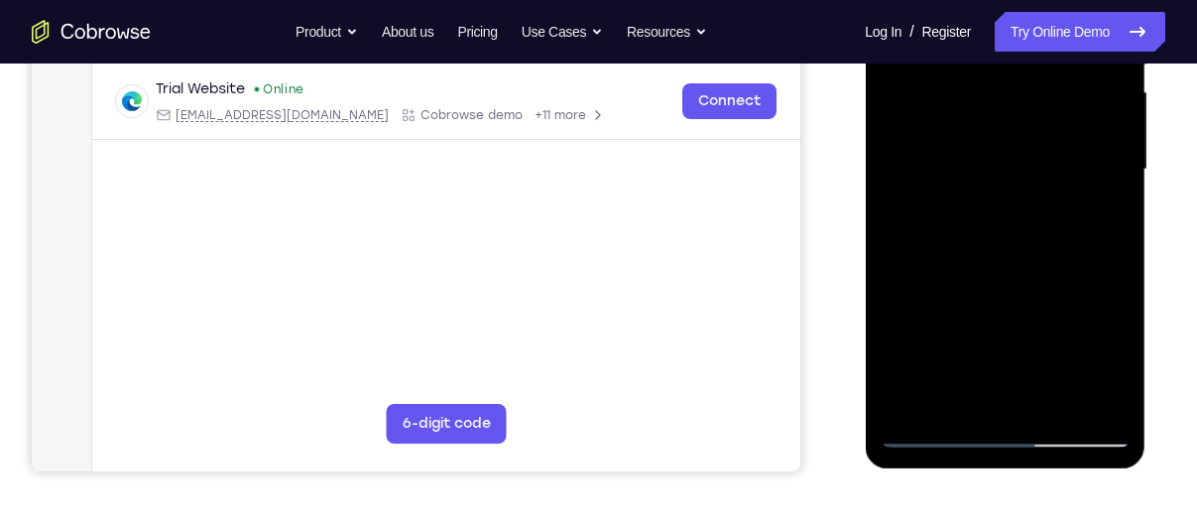
click at [1046, 294] on div at bounding box center [1005, 169] width 250 height 555
click at [967, 290] on div at bounding box center [1005, 169] width 250 height 555
click at [1095, 361] on div at bounding box center [1005, 169] width 250 height 555
click at [1076, 329] on div at bounding box center [1005, 169] width 250 height 555
click at [1040, 383] on div at bounding box center [1005, 169] width 250 height 555
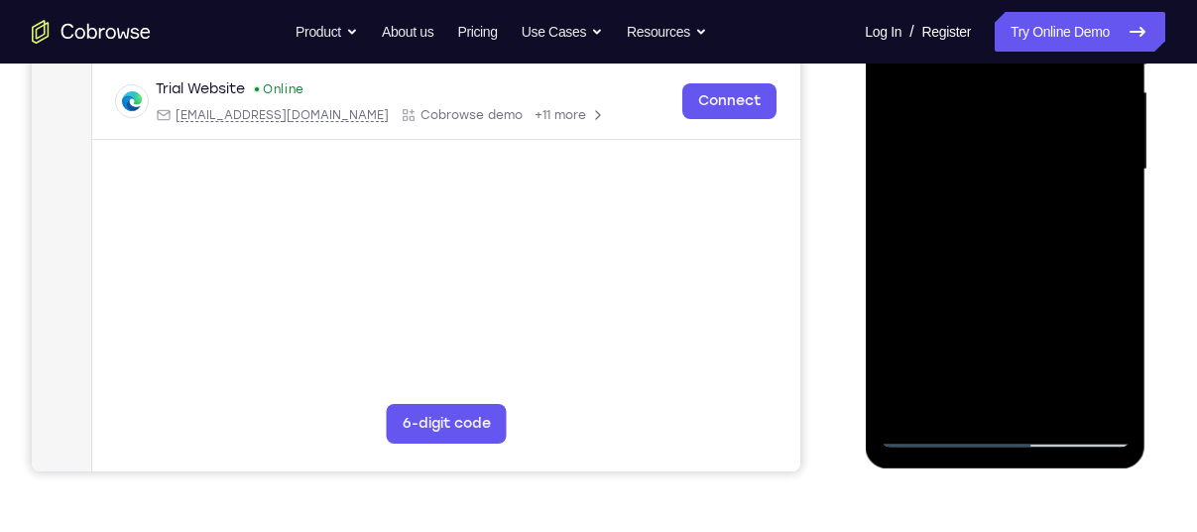
click at [1004, 325] on div at bounding box center [1005, 169] width 250 height 555
click at [915, 324] on div at bounding box center [1005, 169] width 250 height 555
click at [1024, 323] on div at bounding box center [1005, 169] width 250 height 555
click at [967, 292] on div at bounding box center [1005, 169] width 250 height 555
click at [1008, 317] on div at bounding box center [1005, 169] width 250 height 555
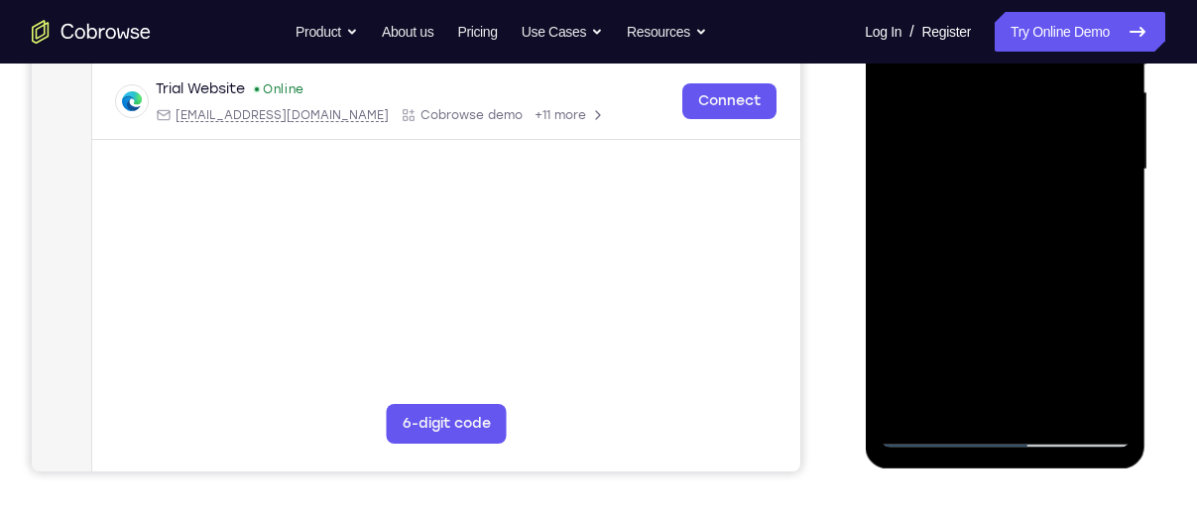
click at [981, 328] on div at bounding box center [1005, 169] width 250 height 555
click at [1026, 322] on div at bounding box center [1005, 169] width 250 height 555
click at [934, 328] on div at bounding box center [1005, 169] width 250 height 555
click at [1055, 214] on div at bounding box center [1005, 169] width 250 height 555
click at [998, 397] on div at bounding box center [1005, 169] width 250 height 555
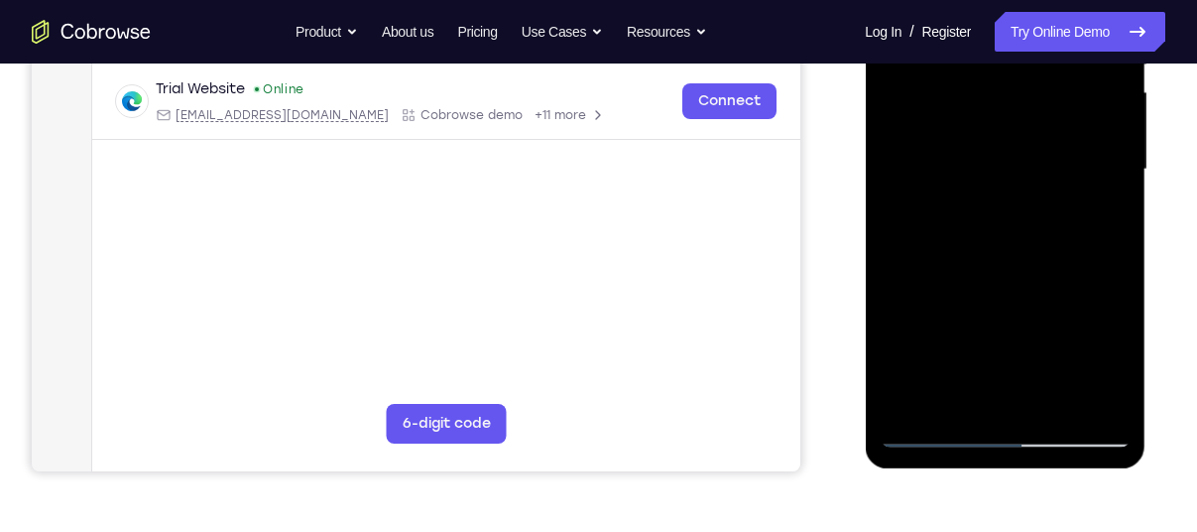
click at [1010, 327] on div at bounding box center [1005, 169] width 250 height 555
click at [1046, 333] on div at bounding box center [1005, 169] width 250 height 555
click at [1096, 319] on div at bounding box center [1005, 169] width 250 height 555
click at [1031, 392] on div at bounding box center [1005, 169] width 250 height 555
click at [960, 289] on div at bounding box center [1005, 169] width 250 height 555
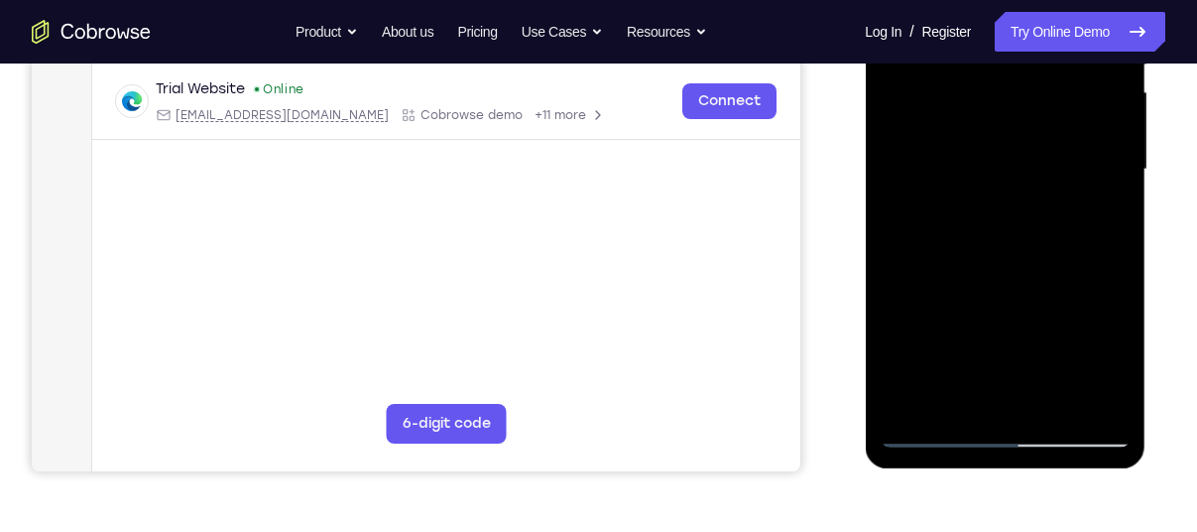
click at [1028, 359] on div at bounding box center [1005, 169] width 250 height 555
click at [988, 324] on div at bounding box center [1005, 169] width 250 height 555
click at [1026, 332] on div at bounding box center [1005, 169] width 250 height 555
click at [984, 329] on div at bounding box center [1005, 169] width 250 height 555
click at [937, 328] on div at bounding box center [1005, 169] width 250 height 555
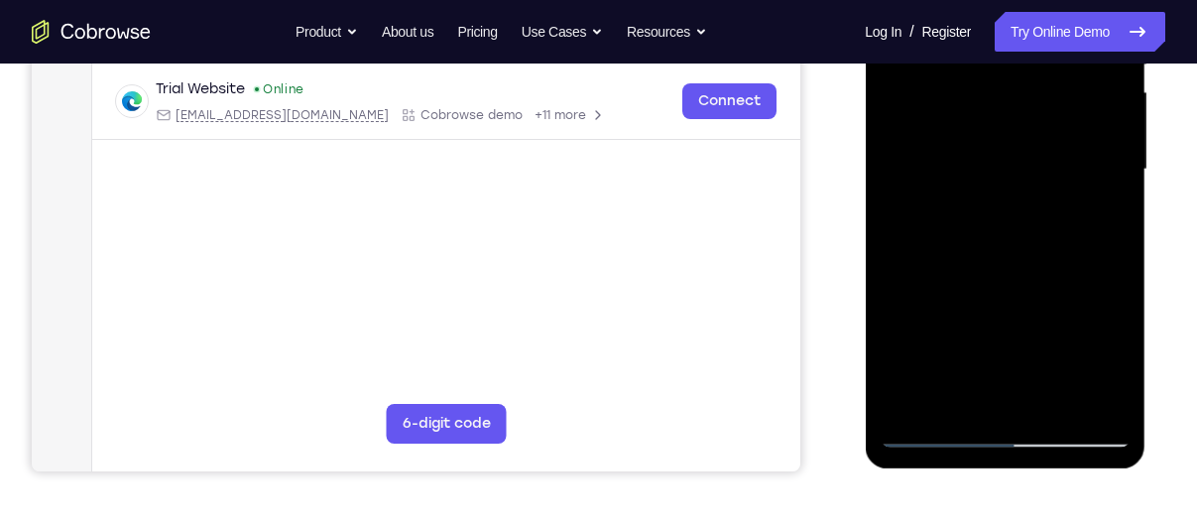
click at [993, 393] on div at bounding box center [1005, 169] width 250 height 555
click at [950, 228] on div at bounding box center [1005, 169] width 250 height 555
click at [919, 394] on div at bounding box center [1005, 169] width 250 height 555
click at [1005, 287] on div at bounding box center [1005, 169] width 250 height 555
click at [897, 202] on div at bounding box center [1005, 169] width 250 height 555
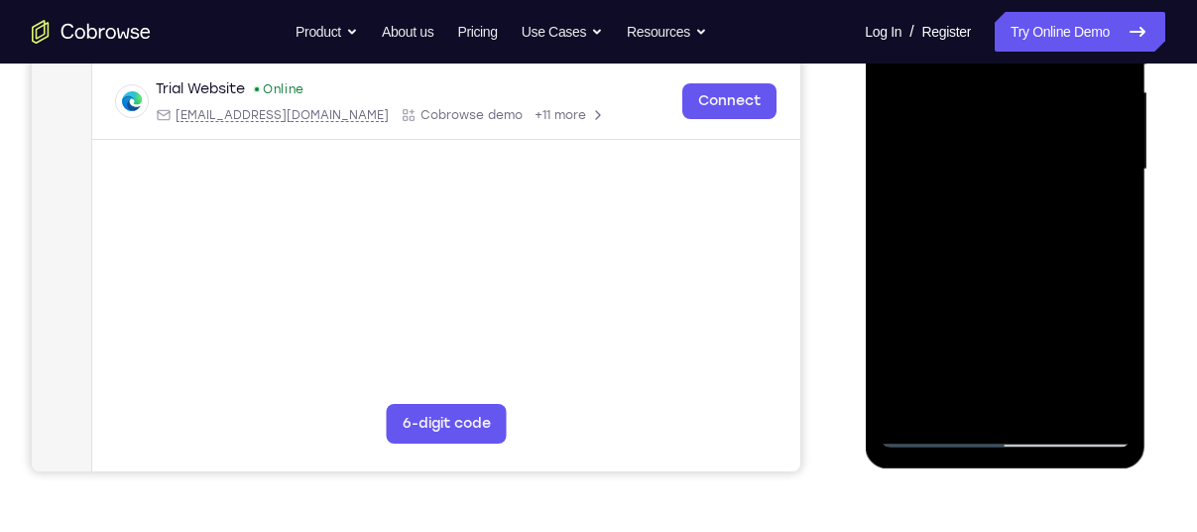
click at [936, 430] on div at bounding box center [1005, 169] width 250 height 555
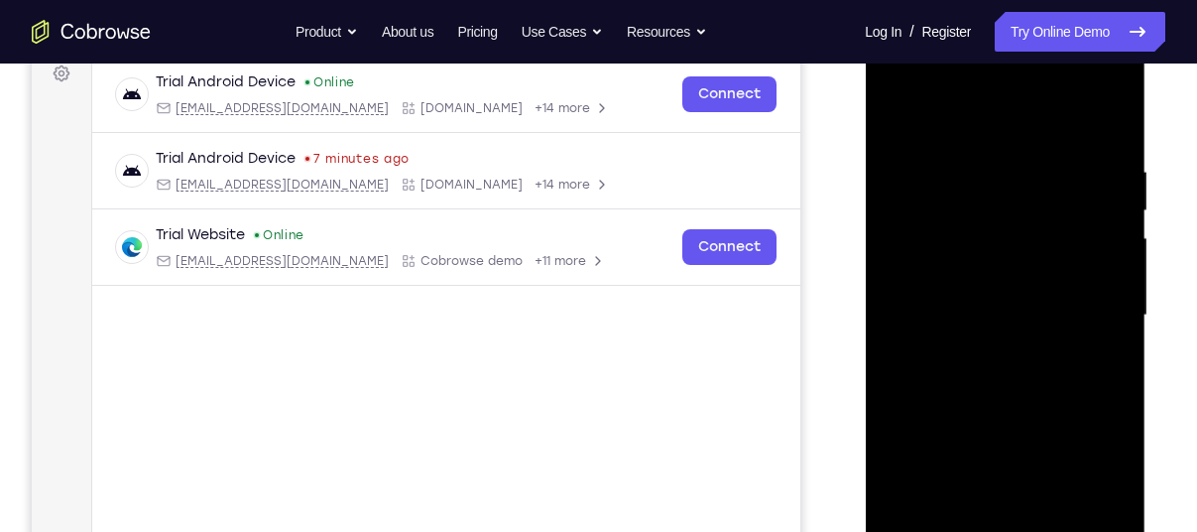
scroll to position [303, 0]
click at [1107, 112] on div at bounding box center [1005, 317] width 250 height 555
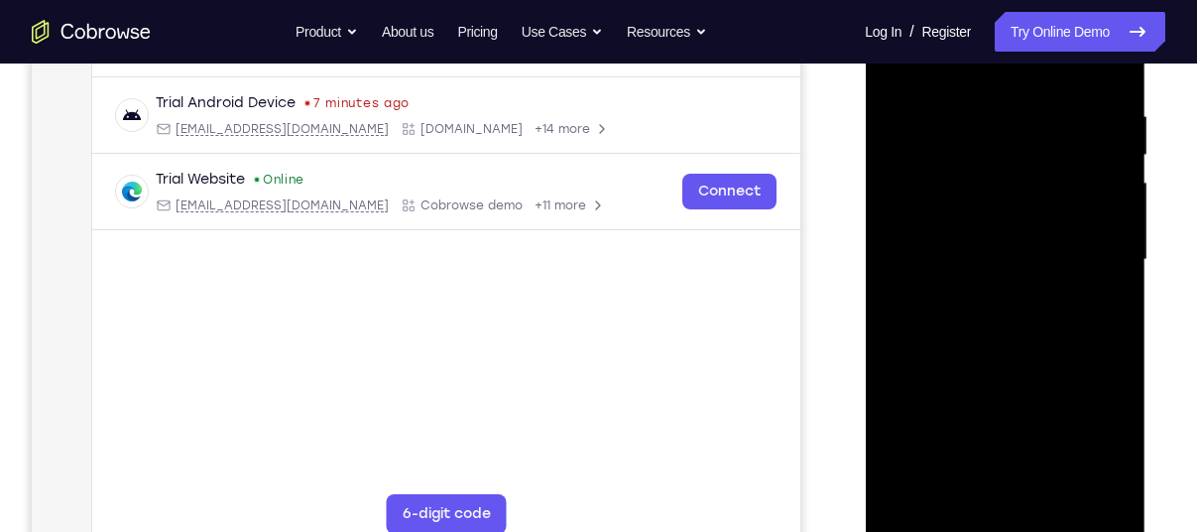
scroll to position [362, 0]
click at [1000, 225] on div at bounding box center [1005, 258] width 250 height 555
click at [886, 491] on div at bounding box center [1005, 258] width 250 height 555
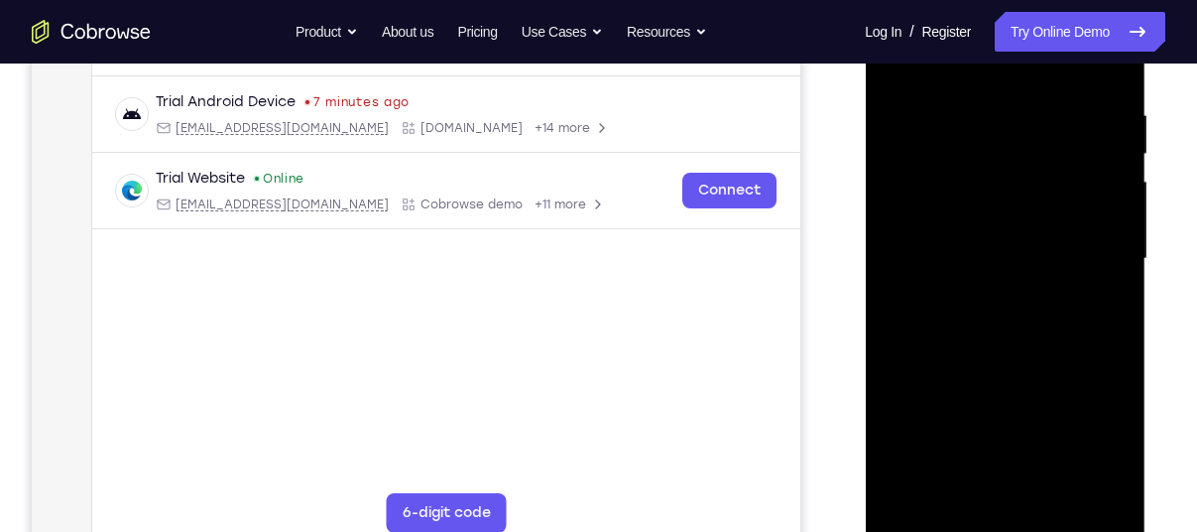
click at [886, 491] on div at bounding box center [1005, 258] width 250 height 555
click at [1012, 492] on div at bounding box center [1005, 258] width 250 height 555
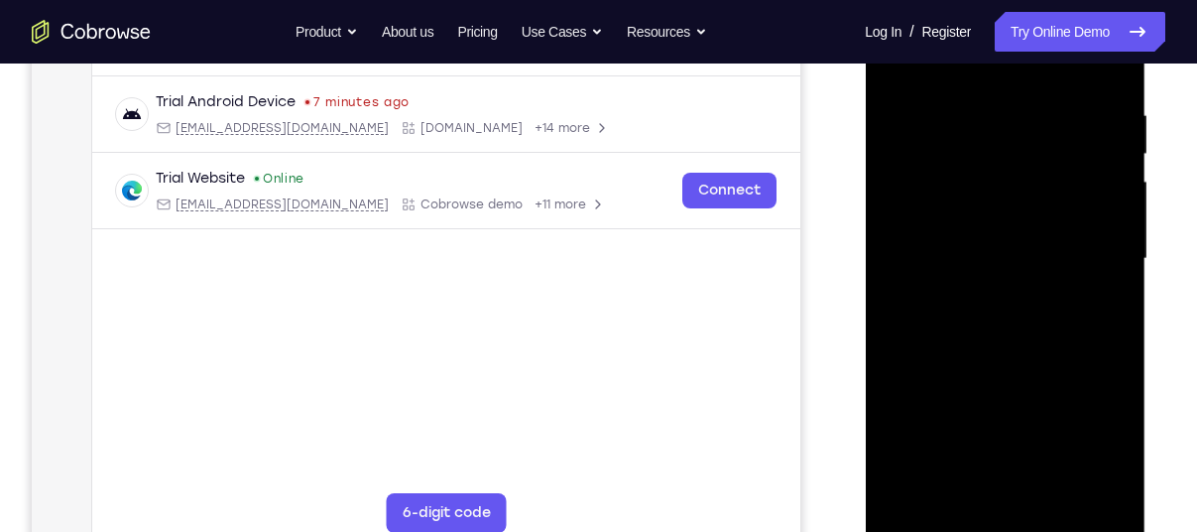
click at [1018, 300] on div at bounding box center [1005, 258] width 250 height 555
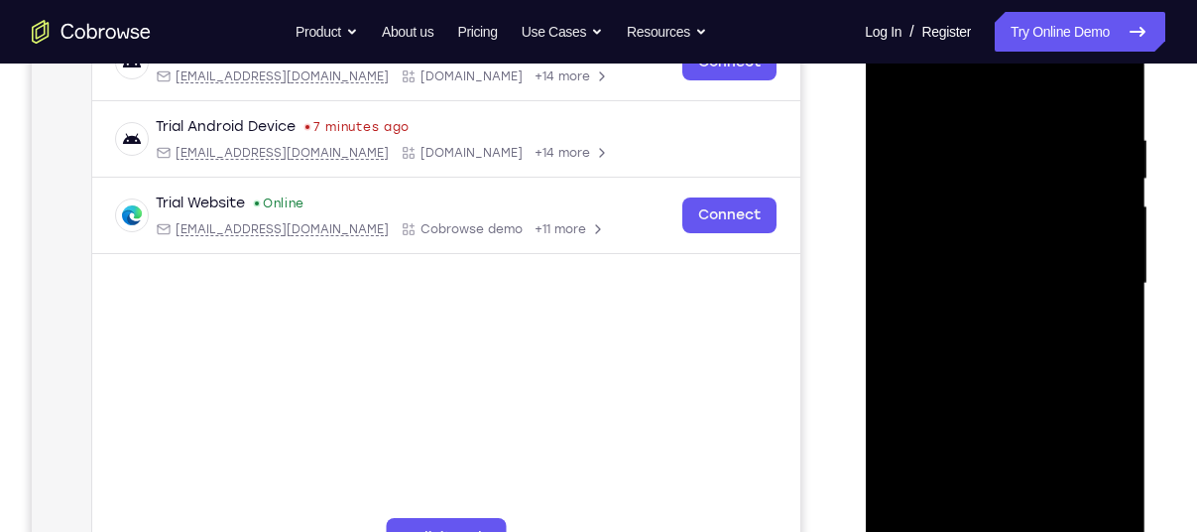
scroll to position [336, 0]
click at [893, 95] on div at bounding box center [1005, 284] width 250 height 555
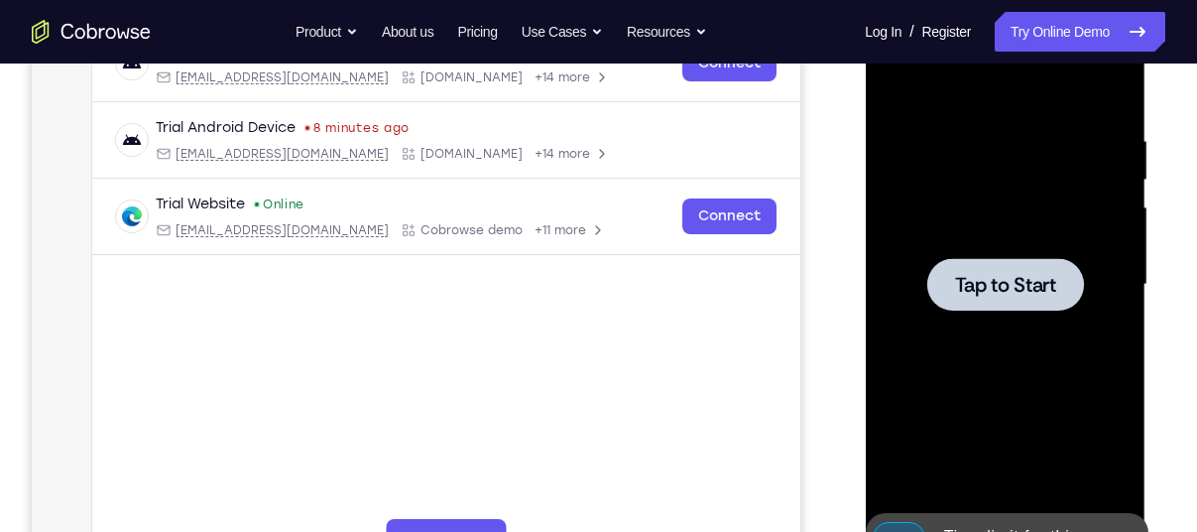
click at [1025, 278] on span "Tap to Start" at bounding box center [1004, 285] width 101 height 20
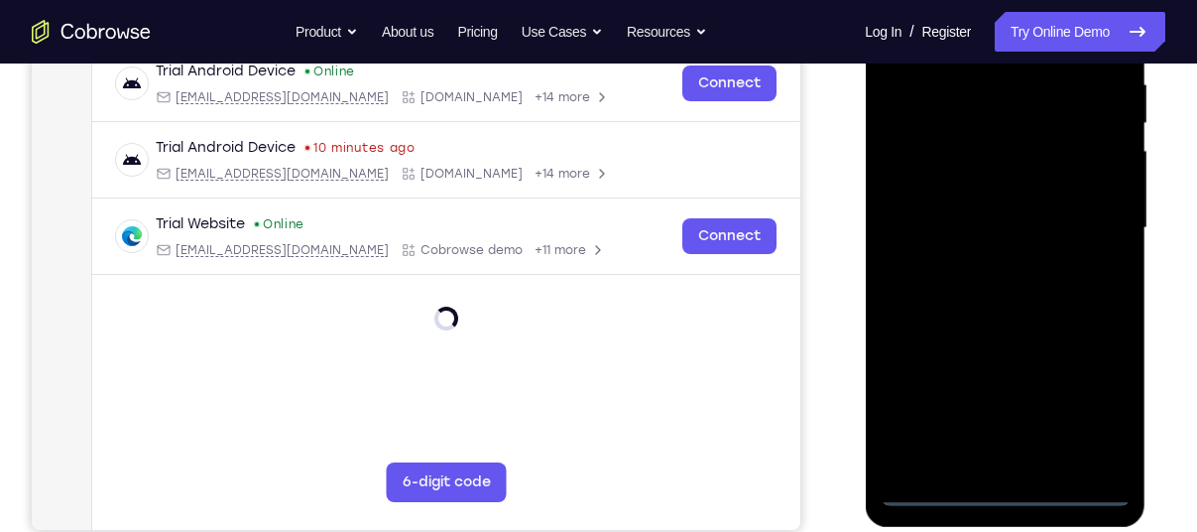
scroll to position [394, 0]
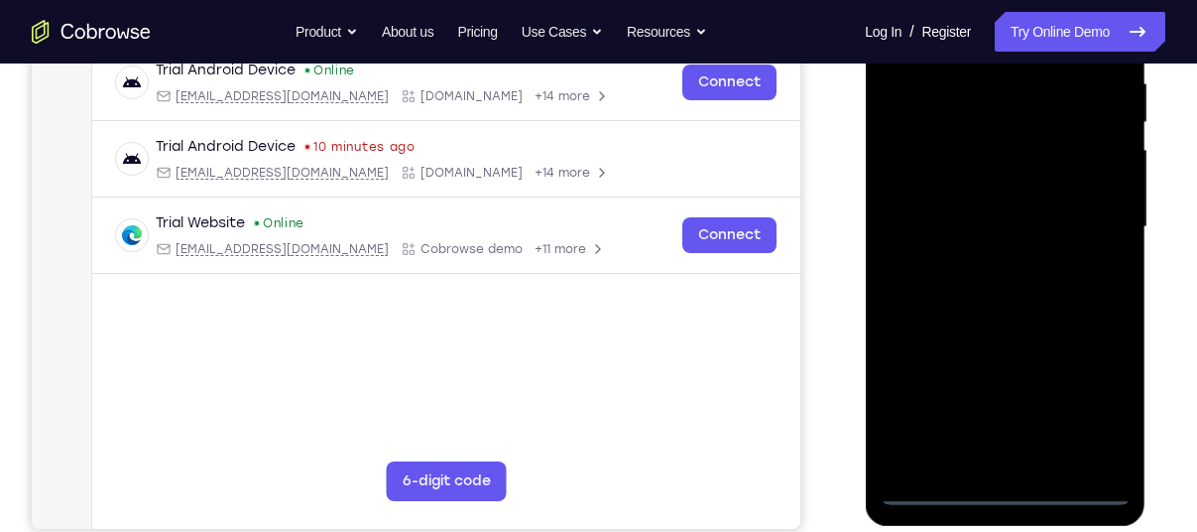
click at [1003, 490] on div at bounding box center [1005, 226] width 250 height 555
click at [1087, 410] on div at bounding box center [1005, 226] width 250 height 555
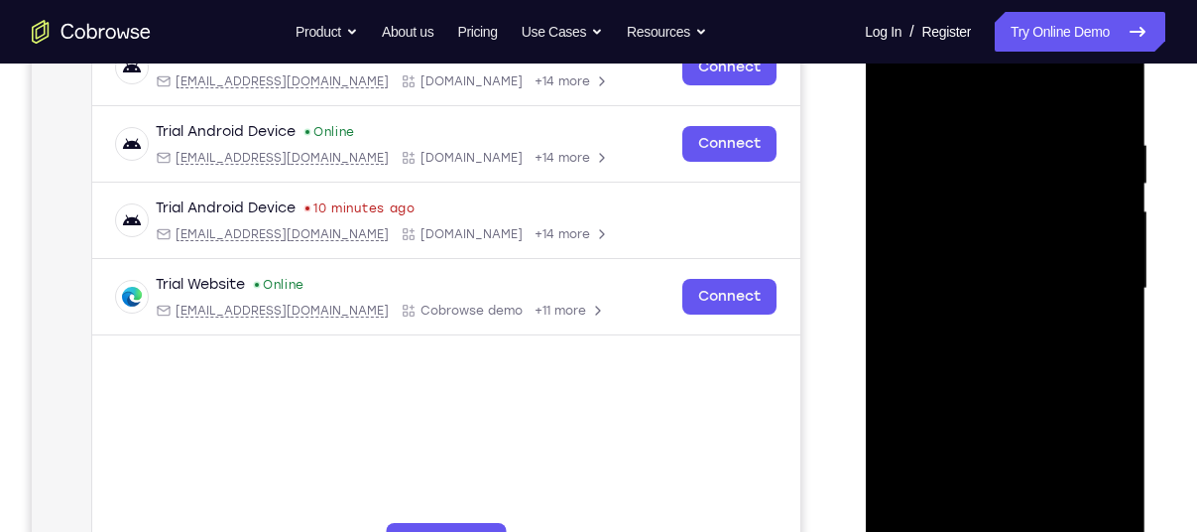
scroll to position [330, 0]
click at [920, 95] on div at bounding box center [1005, 290] width 250 height 555
click at [1080, 280] on div at bounding box center [1005, 290] width 250 height 555
drag, startPoint x: 986, startPoint y: 322, endPoint x: 1068, endPoint y: 361, distance: 90.9
click at [1068, 361] on div at bounding box center [1005, 290] width 250 height 555
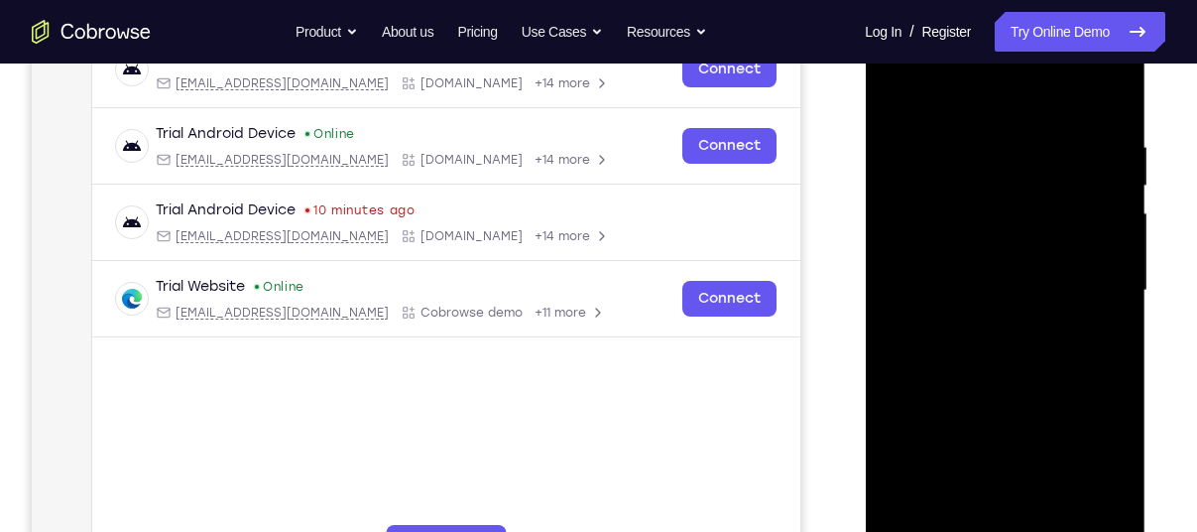
click at [946, 273] on div at bounding box center [1005, 290] width 250 height 555
click at [930, 205] on div at bounding box center [1005, 290] width 250 height 555
click at [910, 250] on div at bounding box center [1005, 290] width 250 height 555
click at [965, 284] on div at bounding box center [1005, 290] width 250 height 555
click at [1012, 368] on div at bounding box center [1005, 290] width 250 height 555
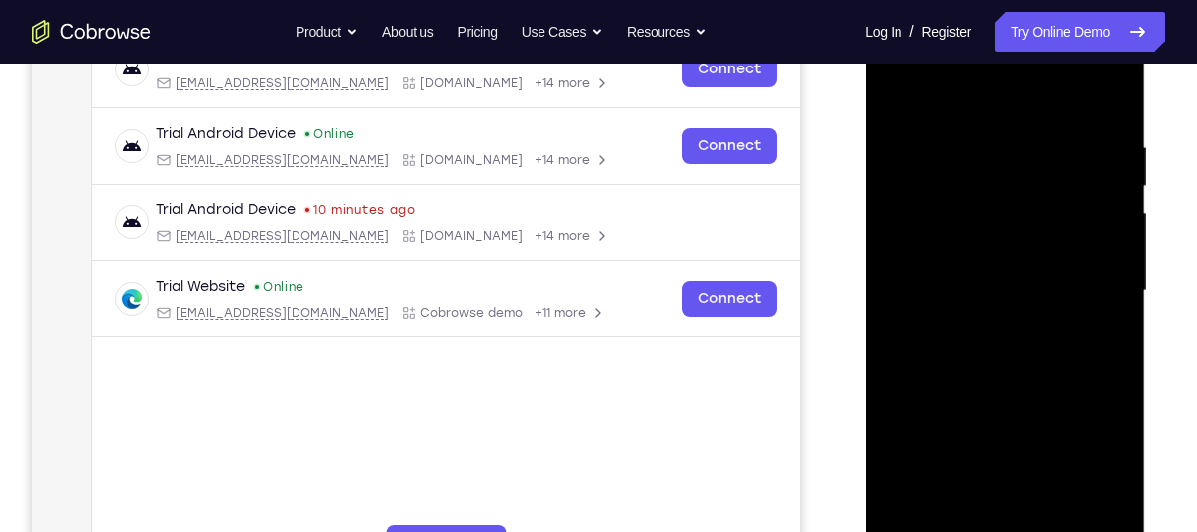
click at [981, 279] on div at bounding box center [1005, 290] width 250 height 555
click at [1020, 286] on div at bounding box center [1005, 290] width 250 height 555
click at [1027, 357] on div at bounding box center [1005, 290] width 250 height 555
click at [1005, 340] on div at bounding box center [1005, 290] width 250 height 555
click at [1100, 95] on div at bounding box center [1005, 290] width 250 height 555
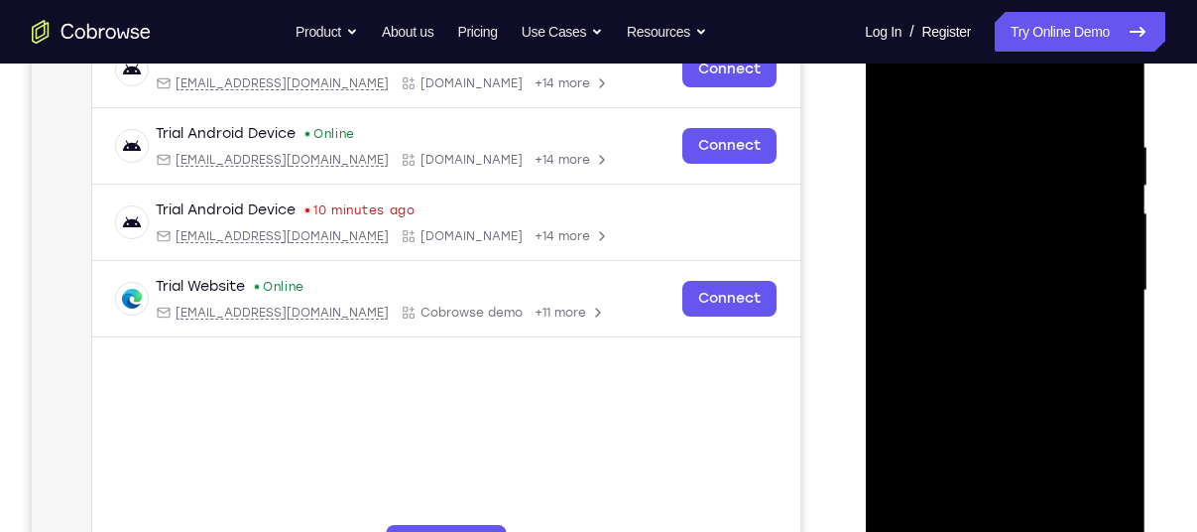
click at [1018, 318] on div at bounding box center [1005, 290] width 250 height 555
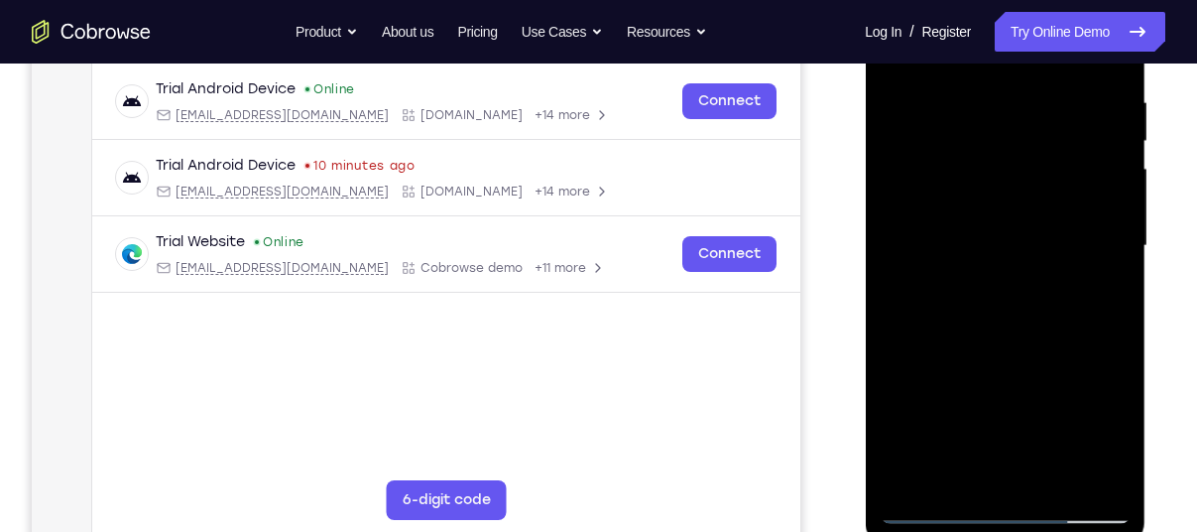
click at [1049, 469] on div at bounding box center [1005, 245] width 250 height 555
click at [1005, 347] on div at bounding box center [1005, 245] width 250 height 555
click at [932, 510] on div at bounding box center [1005, 245] width 250 height 555
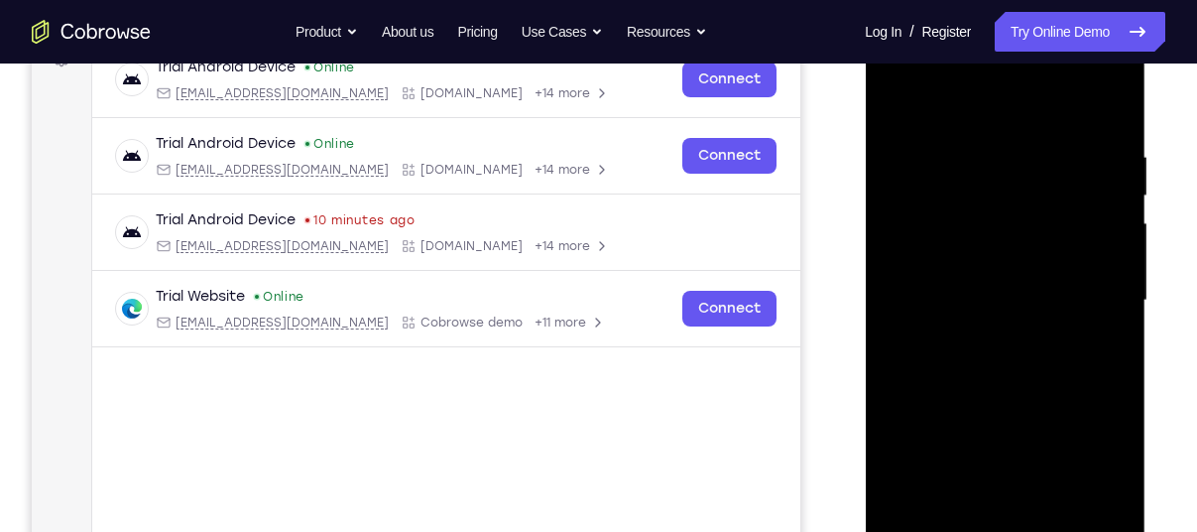
scroll to position [365, 0]
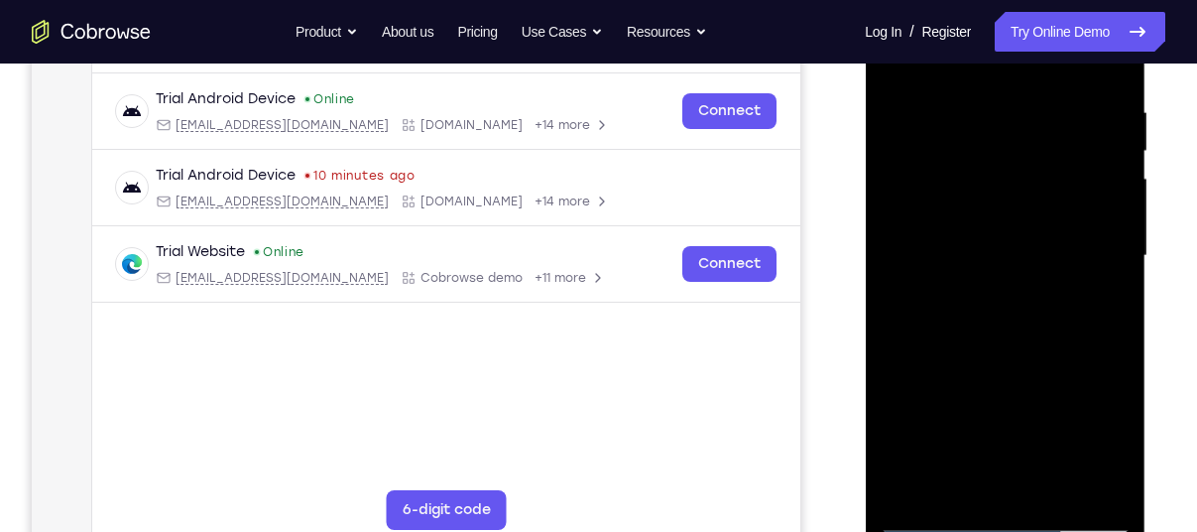
click at [963, 489] on div at bounding box center [1005, 255] width 250 height 555
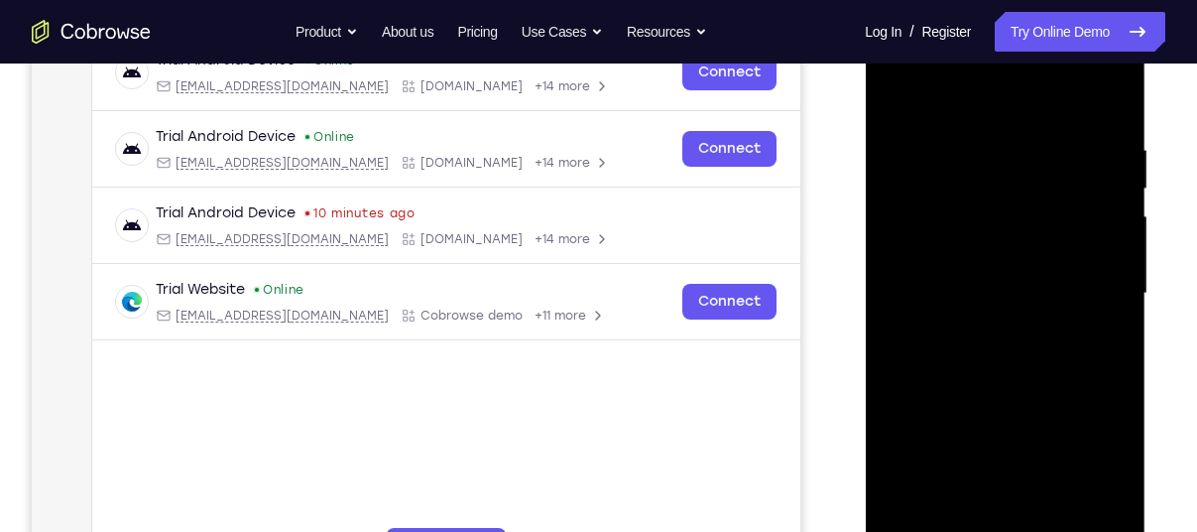
scroll to position [252, 0]
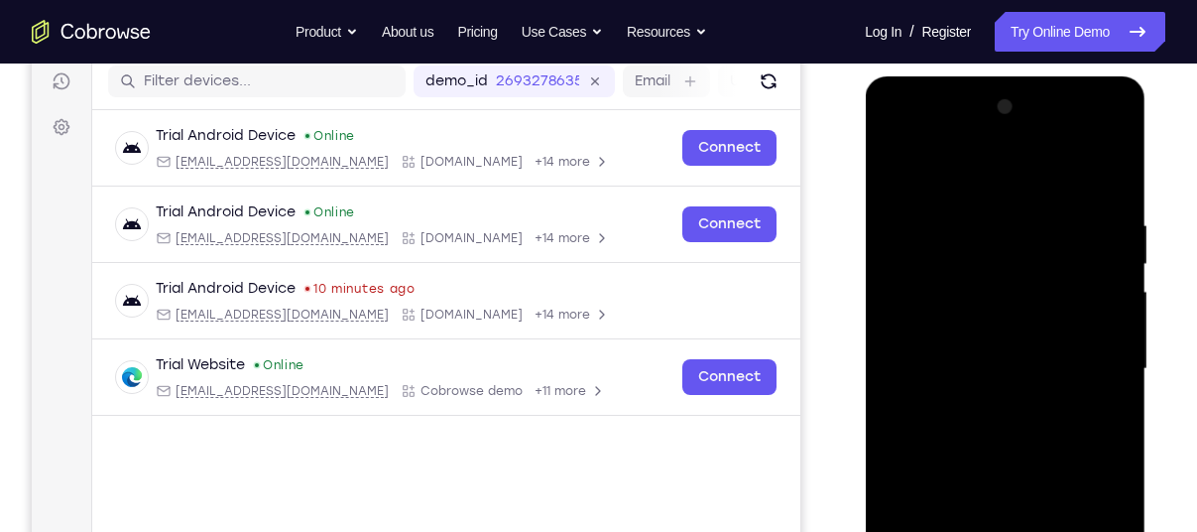
click at [969, 165] on div at bounding box center [1005, 368] width 250 height 555
click at [1078, 168] on div at bounding box center [1005, 368] width 250 height 555
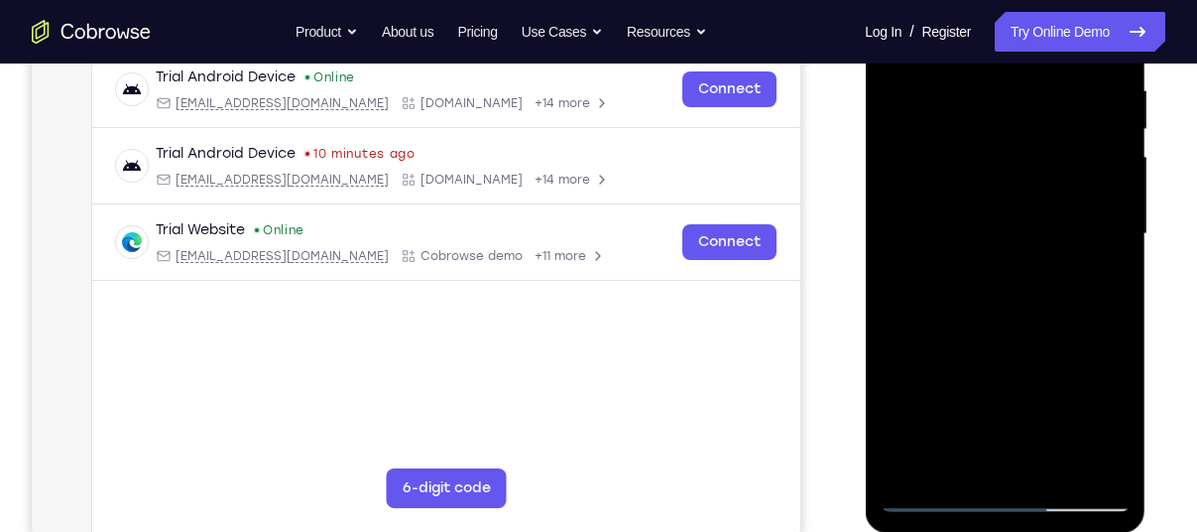
scroll to position [392, 0]
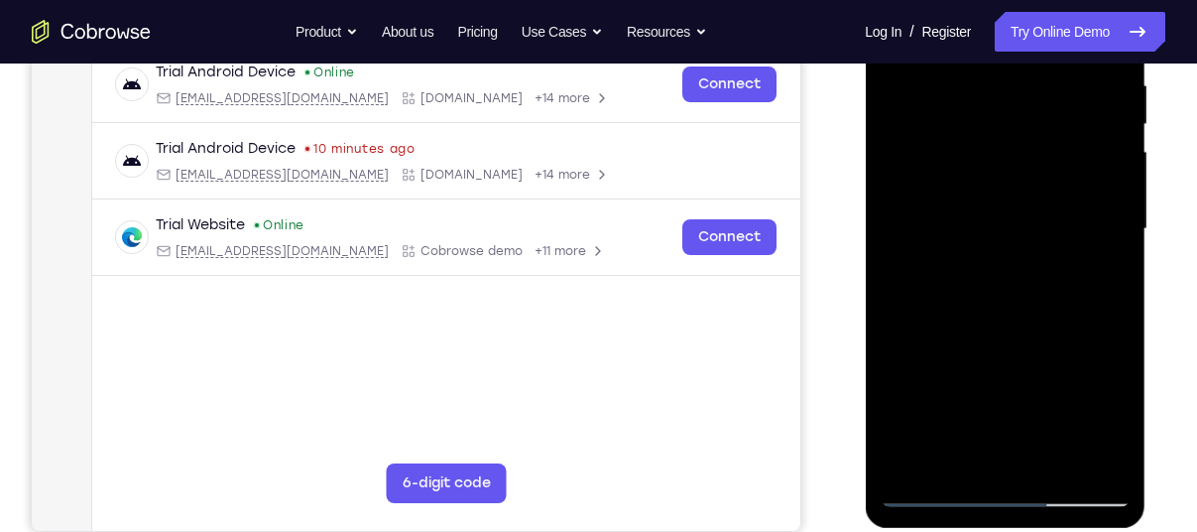
click at [929, 490] on div at bounding box center [1005, 228] width 250 height 555
click at [928, 489] on div at bounding box center [1005, 228] width 250 height 555
drag, startPoint x: 63, startPoint y: 552, endPoint x: 817, endPoint y: 388, distance: 771.4
click at [817, 388] on div "Your Support Agent Your Customer Web iOS Android" at bounding box center [598, 165] width 1133 height 733
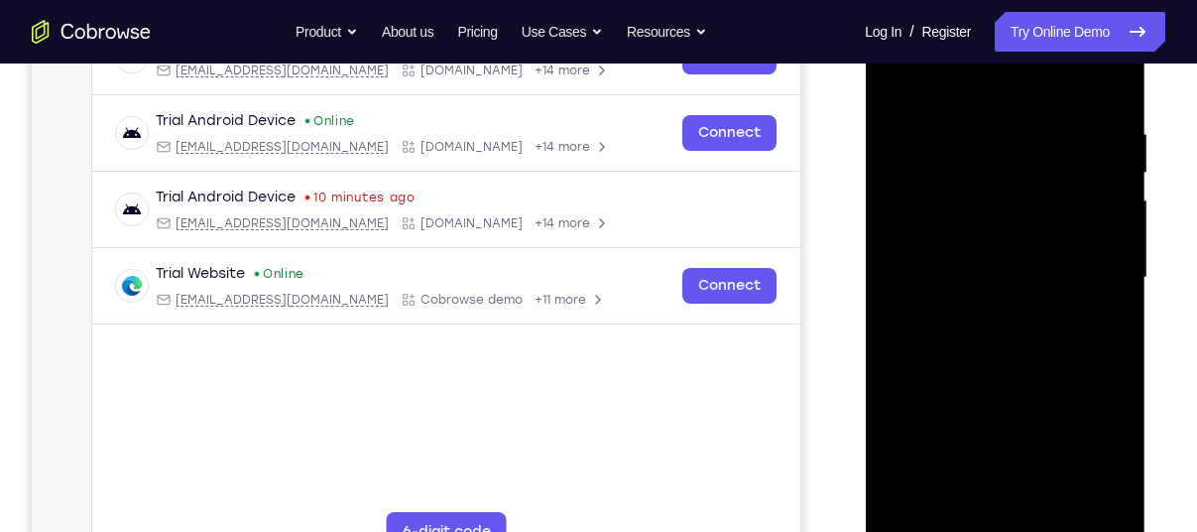
scroll to position [342, 0]
click at [1110, 510] on div at bounding box center [1005, 278] width 250 height 555
click at [1007, 316] on div at bounding box center [1005, 278] width 250 height 555
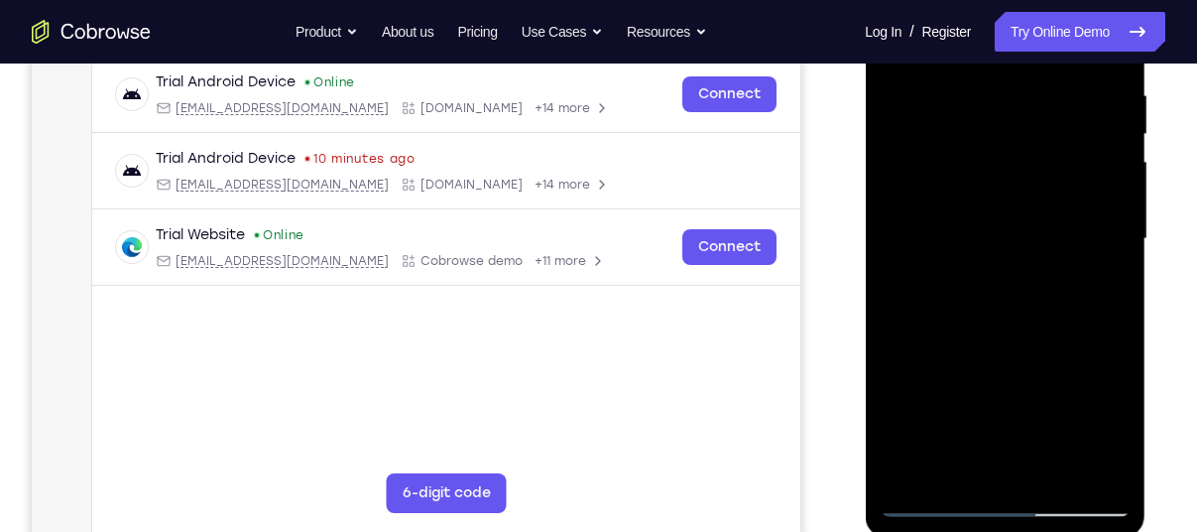
scroll to position [384, 0]
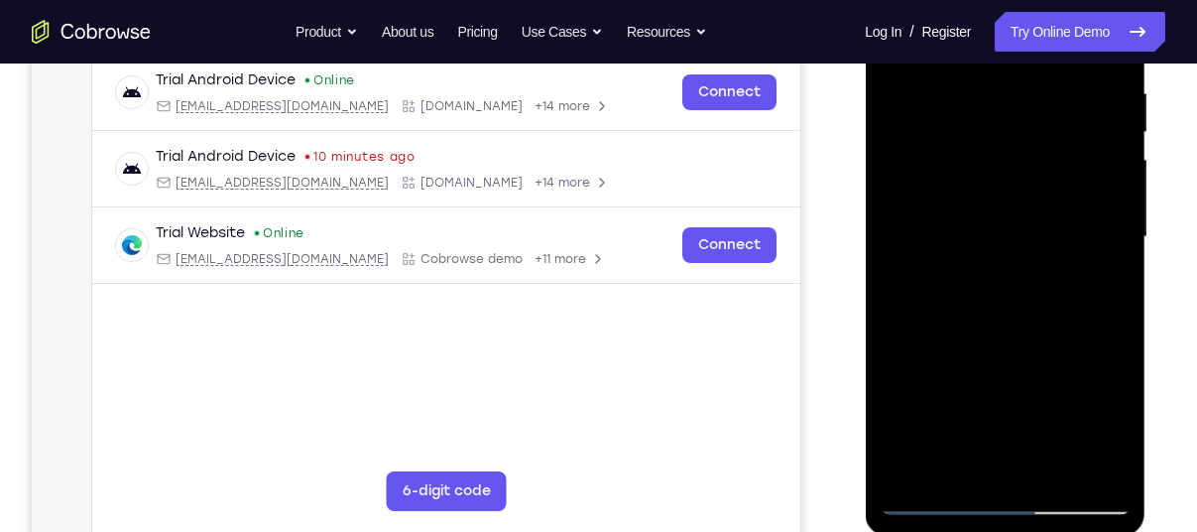
click at [928, 495] on div at bounding box center [1005, 236] width 250 height 555
click at [1024, 276] on div at bounding box center [1005, 236] width 250 height 555
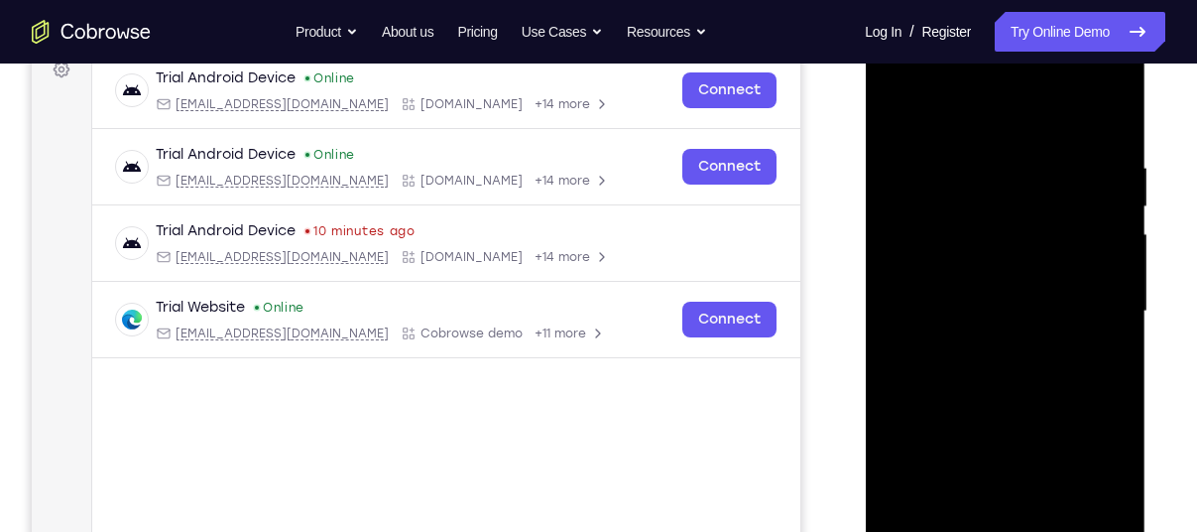
scroll to position [308, 0]
click at [952, 139] on div at bounding box center [1005, 312] width 250 height 555
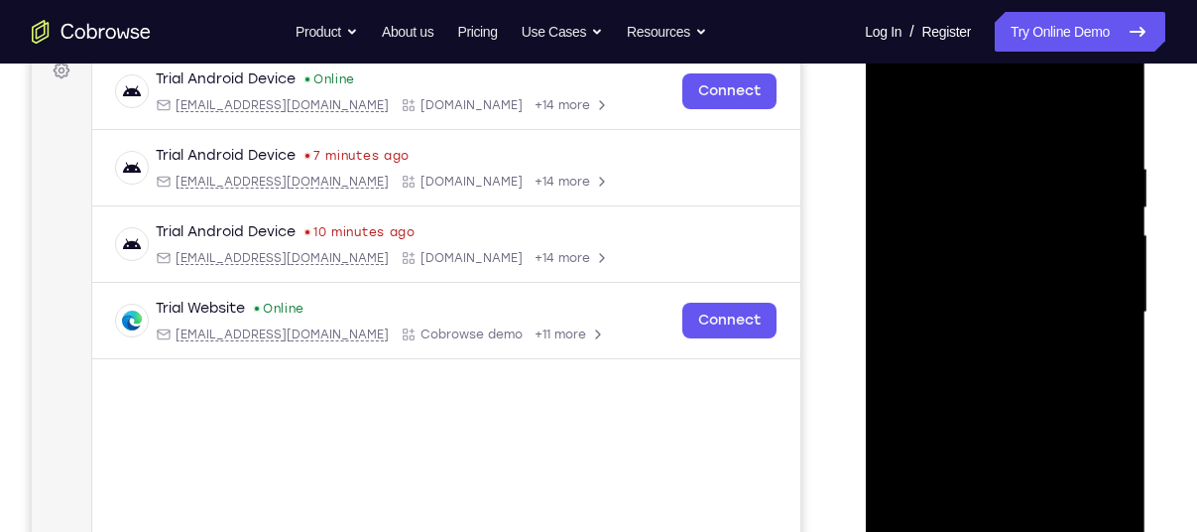
click at [1108, 136] on div at bounding box center [1005, 312] width 250 height 555
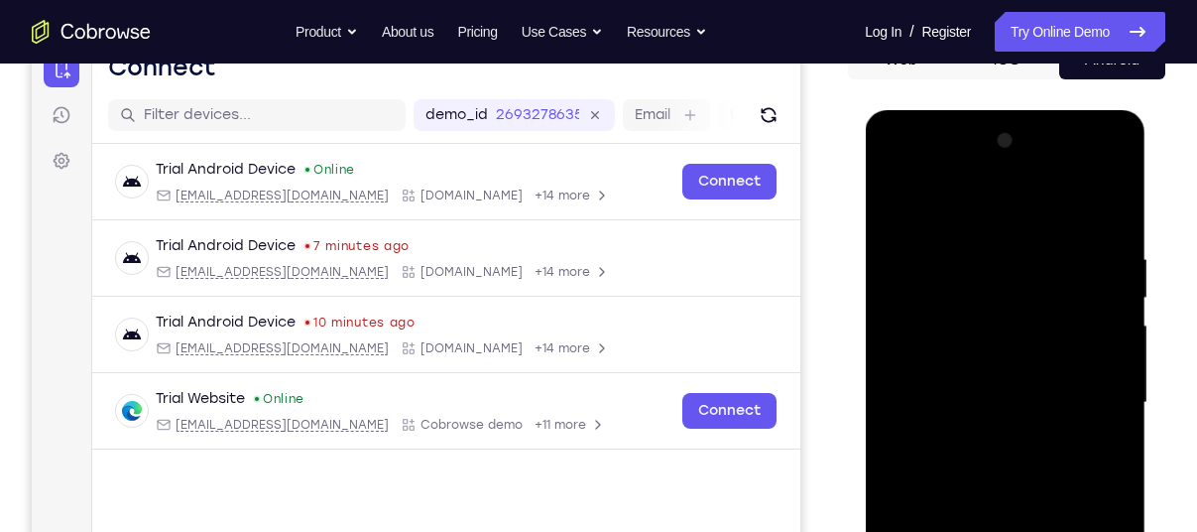
scroll to position [217, 0]
